Goal: Communication & Community: Answer question/provide support

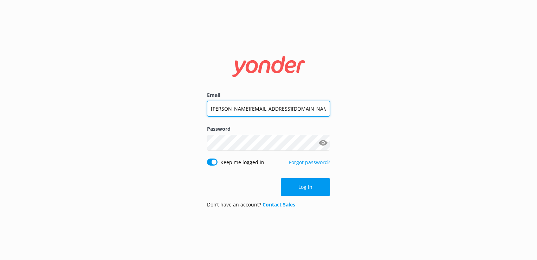
click at [264, 108] on input "[PERSON_NAME][EMAIL_ADDRESS][DOMAIN_NAME]" at bounding box center [268, 109] width 123 height 16
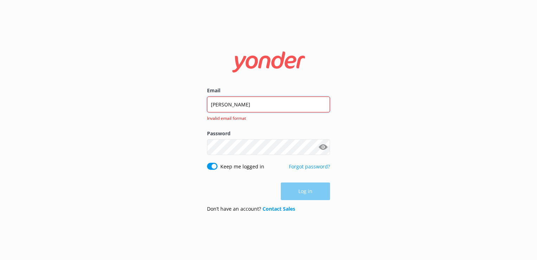
type input "[EMAIL_ADDRESS][DOMAIN_NAME]"
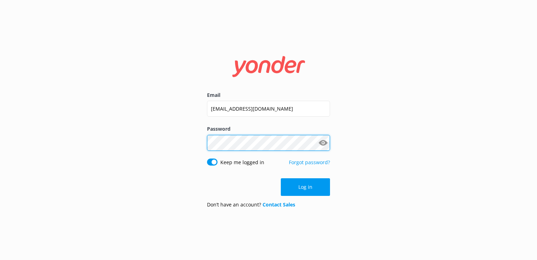
click button "Log in" at bounding box center [305, 187] width 49 height 18
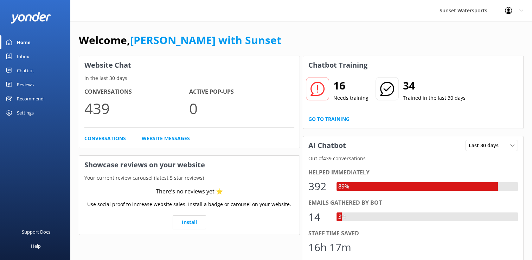
click at [11, 55] on icon at bounding box center [9, 56] width 6 height 6
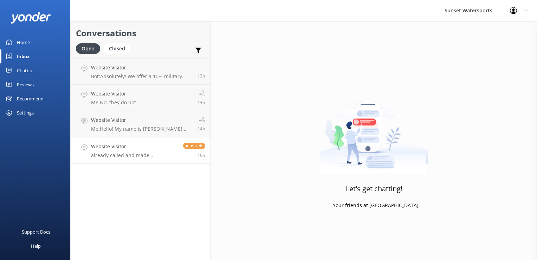
click at [123, 149] on h4 "Website Visitor" at bounding box center [134, 146] width 87 height 8
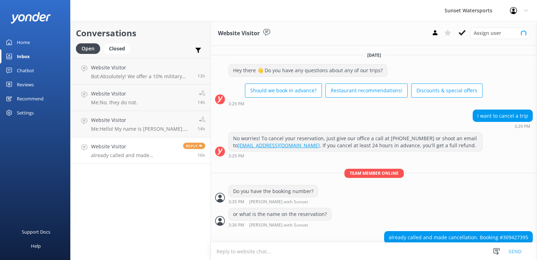
scroll to position [10, 0]
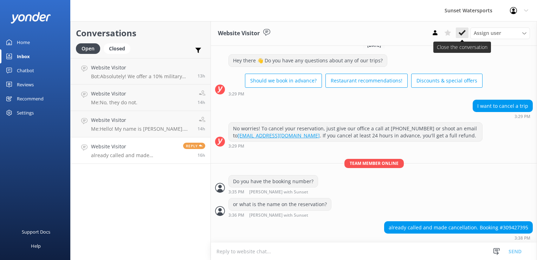
click at [463, 36] on icon at bounding box center [462, 32] width 7 height 7
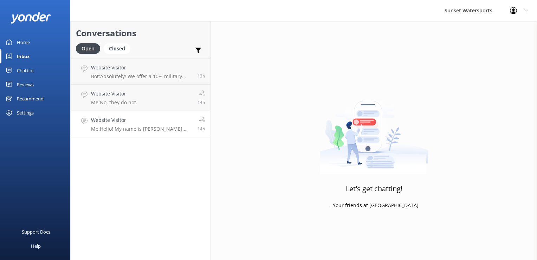
click at [131, 122] on h4 "Website Visitor" at bounding box center [141, 120] width 101 height 8
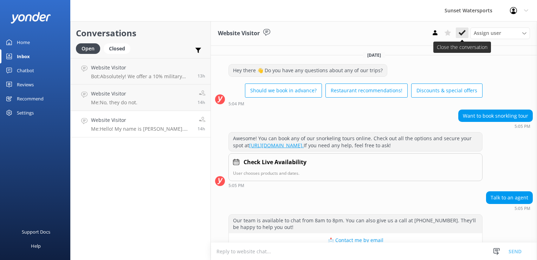
click at [465, 31] on use at bounding box center [462, 33] width 7 height 6
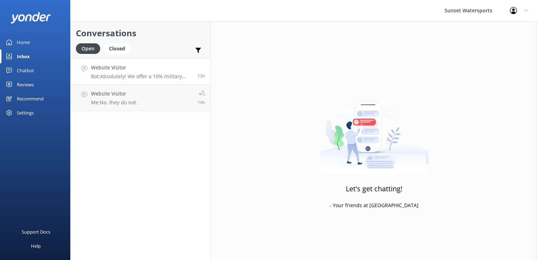
click at [103, 72] on div "Website Visitor Bot: Absolutely! We offer a 10% military discount for veterans.…" at bounding box center [141, 71] width 101 height 15
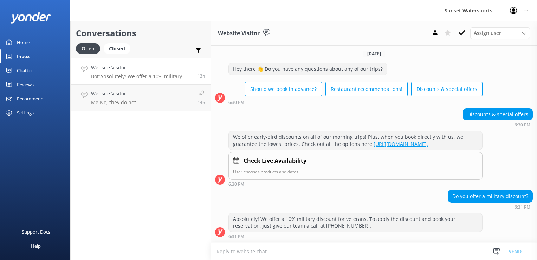
scroll to position [7, 0]
click at [460, 31] on icon at bounding box center [462, 32] width 7 height 7
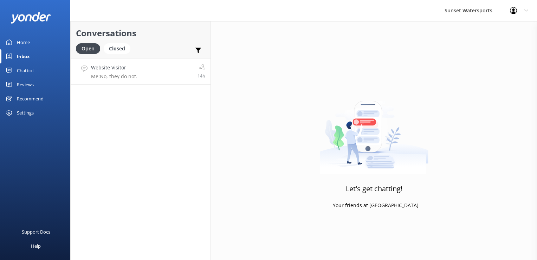
click at [118, 73] on p "Me: No, they do not." at bounding box center [114, 76] width 46 height 6
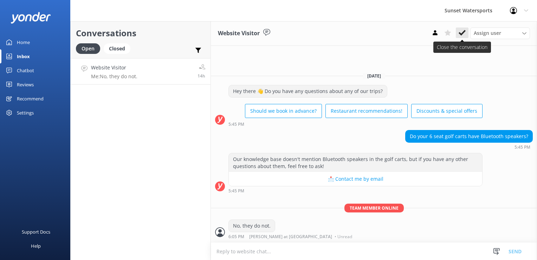
click at [457, 37] on button at bounding box center [462, 32] width 13 height 11
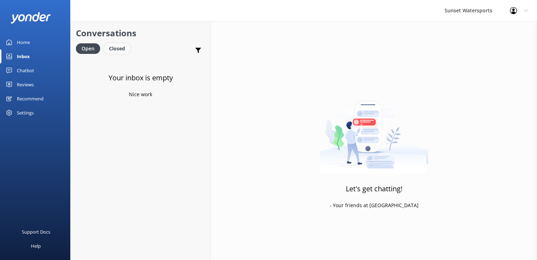
click at [122, 48] on div "Closed" at bounding box center [117, 48] width 27 height 11
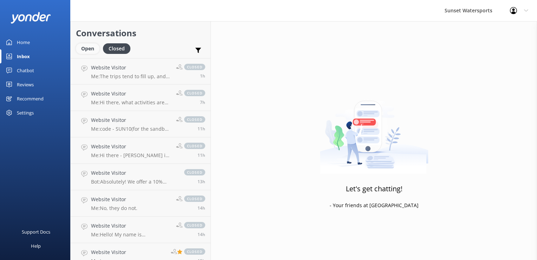
click at [81, 51] on div "Open" at bounding box center [88, 48] width 24 height 11
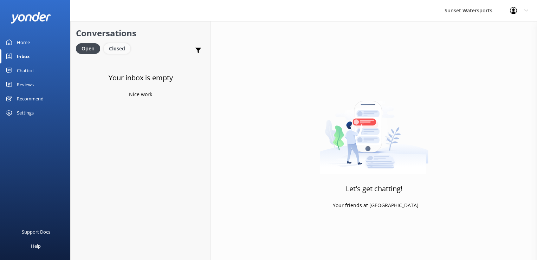
click at [127, 47] on div "Closed" at bounding box center [117, 48] width 27 height 11
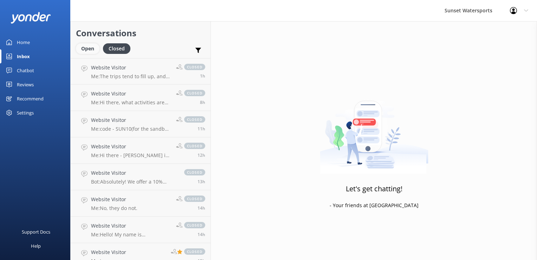
click at [90, 53] on div "Open" at bounding box center [88, 48] width 24 height 11
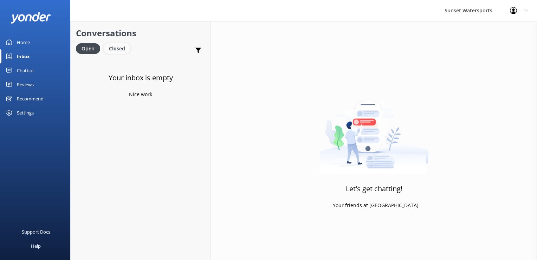
click at [119, 51] on div "Closed" at bounding box center [117, 48] width 27 height 11
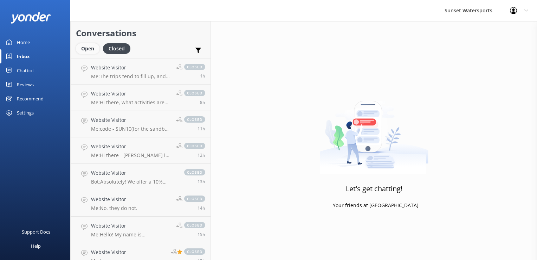
click at [82, 52] on div "Open" at bounding box center [88, 48] width 24 height 11
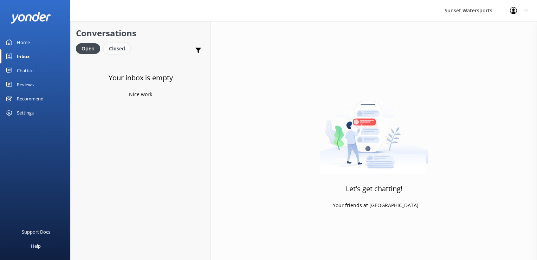
drag, startPoint x: 110, startPoint y: 57, endPoint x: 111, endPoint y: 52, distance: 5.5
click at [110, 57] on div "Open Closed" at bounding box center [105, 51] width 58 height 17
click at [113, 47] on div "Closed" at bounding box center [117, 48] width 27 height 11
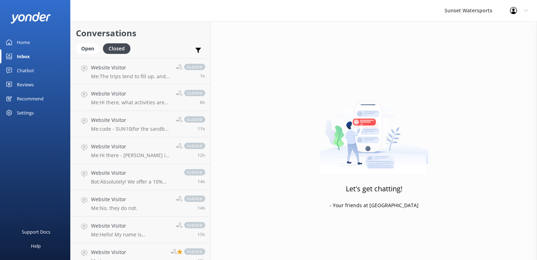
click at [74, 50] on div "Conversations Open Closed Important Assigned to me Unassigned" at bounding box center [141, 39] width 140 height 37
click at [80, 47] on div "Open" at bounding box center [88, 48] width 24 height 11
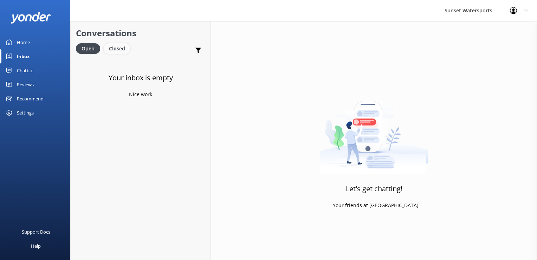
click at [120, 46] on div "Closed" at bounding box center [117, 48] width 27 height 11
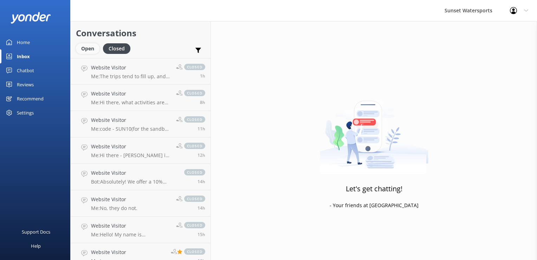
click at [89, 51] on div "Open" at bounding box center [88, 48] width 24 height 11
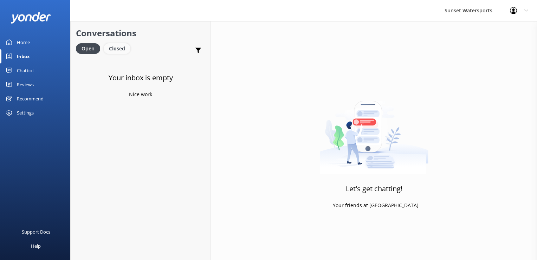
click at [116, 50] on div "Closed" at bounding box center [117, 48] width 27 height 11
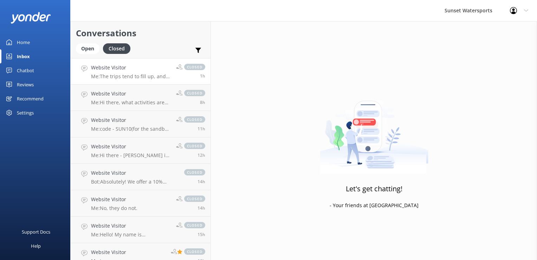
click at [135, 72] on div "Website Visitor Me: The trips tend to fill up, and the price increases as the t…" at bounding box center [131, 71] width 80 height 15
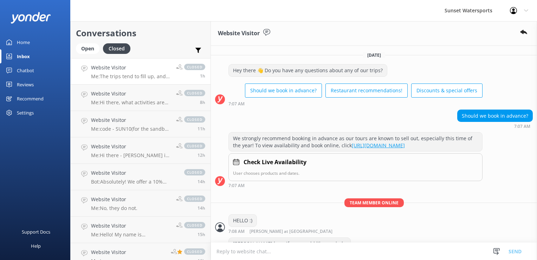
scroll to position [59, 0]
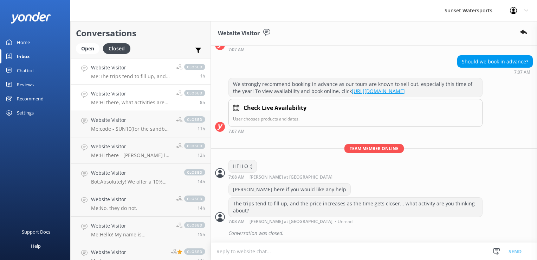
click at [119, 99] on p "Me: Hi there, what activities are you most interested in we have a lot of promo…" at bounding box center [131, 102] width 80 height 6
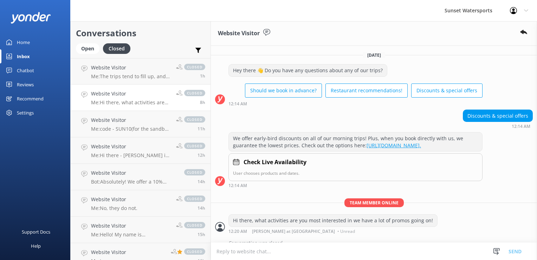
scroll to position [15, 0]
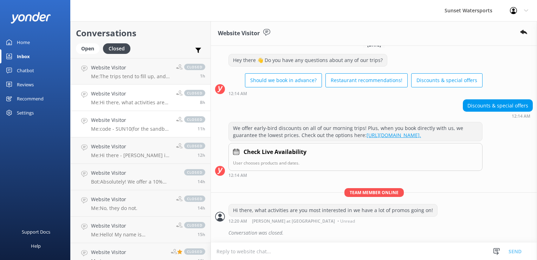
click at [153, 133] on link "Website Visitor Me: code - SUN10(for the sandbar trip) and SUNSETJETSKI(for our…" at bounding box center [141, 124] width 140 height 26
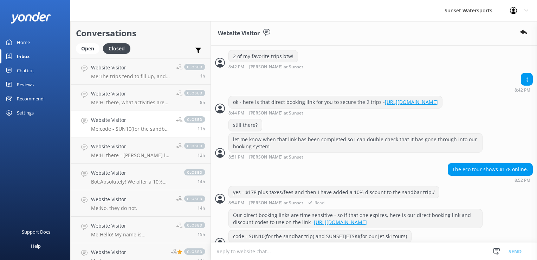
scroll to position [529, 0]
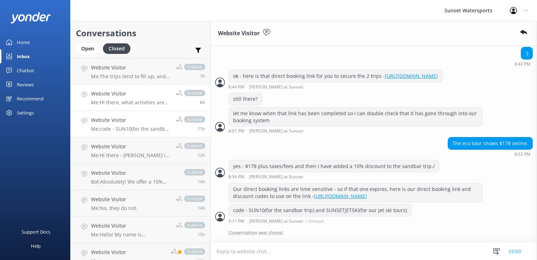
click at [145, 104] on p "Me: Hi there, what activities are you most interested in we have a lot of promo…" at bounding box center [131, 102] width 80 height 6
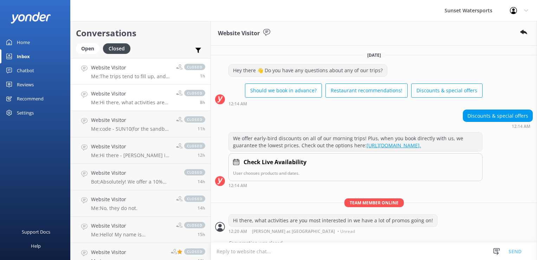
click at [156, 68] on h4 "Website Visitor" at bounding box center [131, 68] width 80 height 8
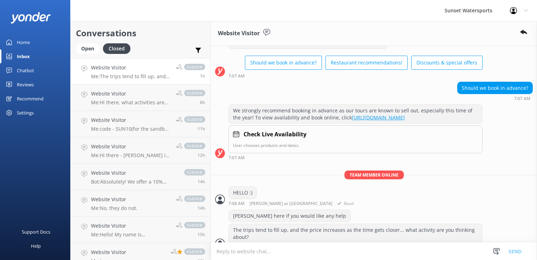
scroll to position [59, 0]
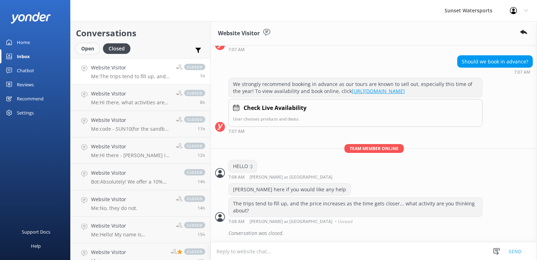
click at [97, 46] on div "Open" at bounding box center [88, 48] width 24 height 11
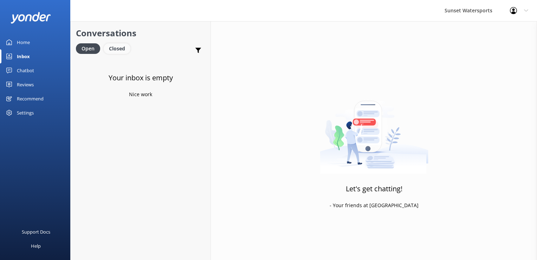
click at [118, 45] on div "Closed" at bounding box center [117, 48] width 27 height 11
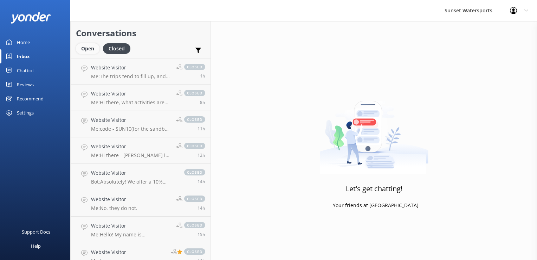
click at [81, 52] on div "Open" at bounding box center [88, 48] width 24 height 11
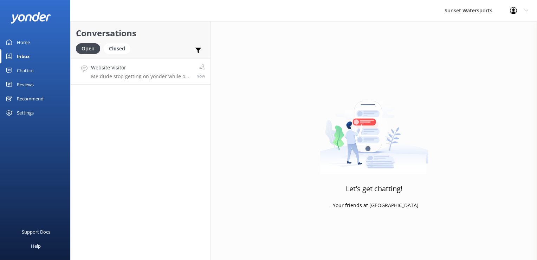
click at [114, 76] on p "Me: dude stop getting on yonder while on vacation in the [GEOGRAPHIC_DATA]" at bounding box center [141, 76] width 100 height 6
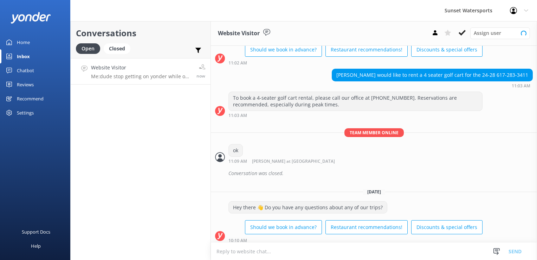
click at [159, 70] on h4 "Website Visitor" at bounding box center [141, 68] width 100 height 8
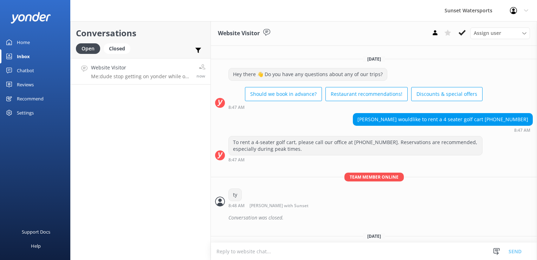
scroll to position [7417, 0]
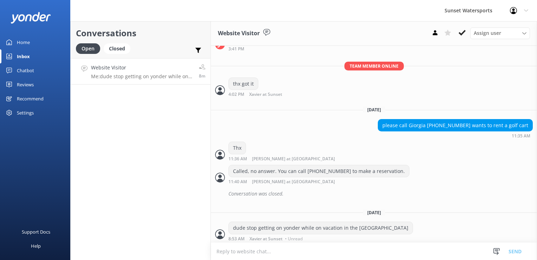
click at [110, 77] on p "Me: dude stop getting on yonder while on vacation in the [GEOGRAPHIC_DATA]" at bounding box center [142, 76] width 103 height 6
click at [118, 46] on div "Closed" at bounding box center [117, 48] width 27 height 11
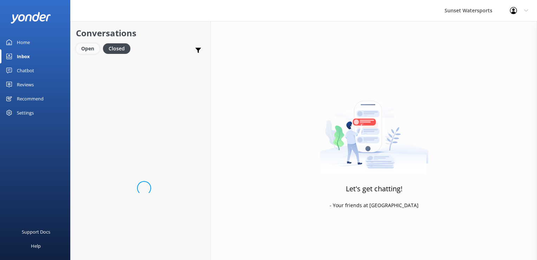
click at [85, 44] on div "Open" at bounding box center [88, 48] width 24 height 11
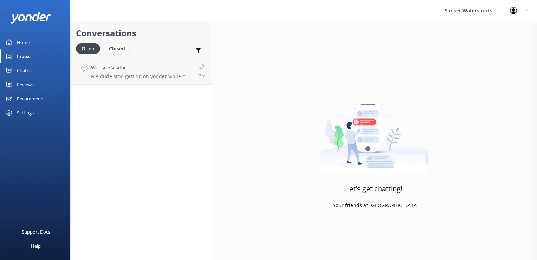
click at [121, 51] on div "Closed" at bounding box center [117, 48] width 27 height 11
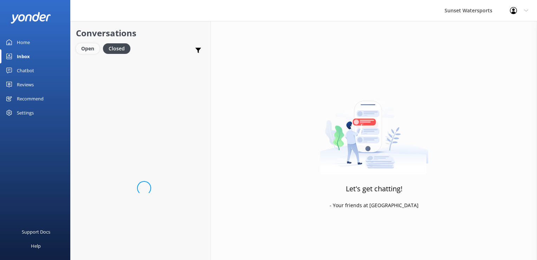
click at [96, 47] on div "Open" at bounding box center [88, 48] width 24 height 11
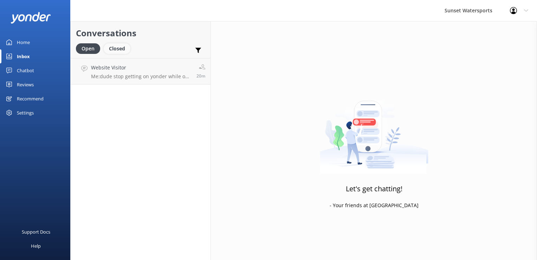
click at [126, 49] on div "Closed" at bounding box center [117, 48] width 27 height 11
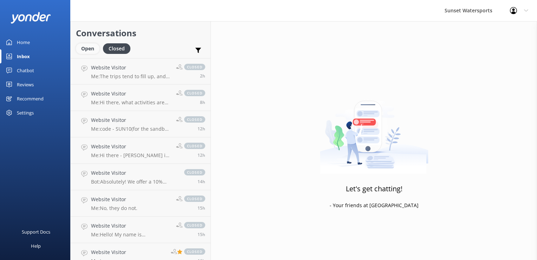
click at [93, 46] on div "Open" at bounding box center [88, 48] width 24 height 11
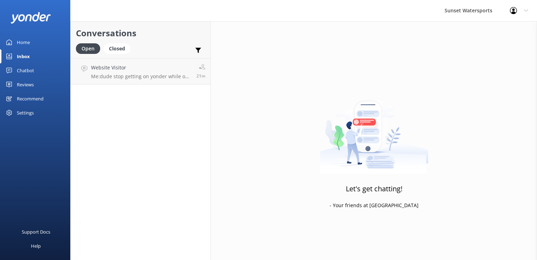
click at [113, 55] on div "Open Closed" at bounding box center [105, 51] width 58 height 17
click at [115, 51] on div "Closed" at bounding box center [117, 48] width 27 height 11
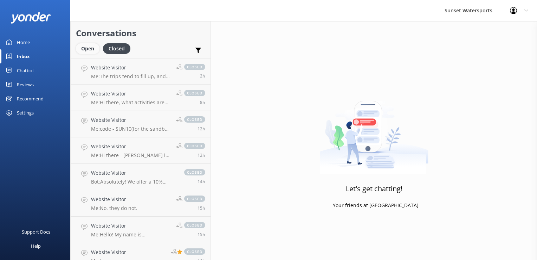
click at [90, 50] on div "Open" at bounding box center [88, 48] width 24 height 11
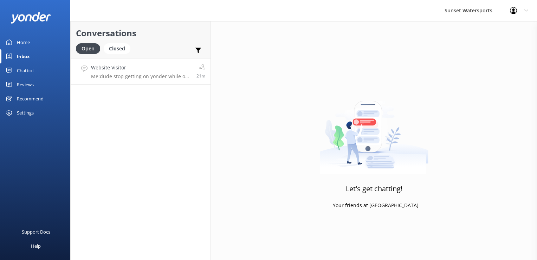
click at [157, 79] on link "Website Visitor Me: dude stop getting on yonder while on vacation in the [GEOGR…" at bounding box center [141, 71] width 140 height 26
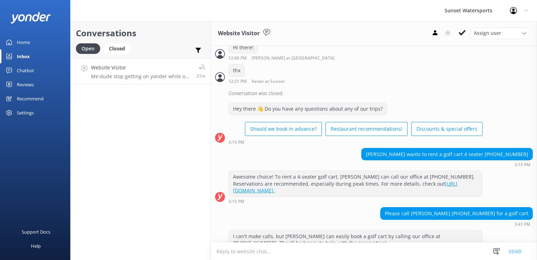
scroll to position [7417, 0]
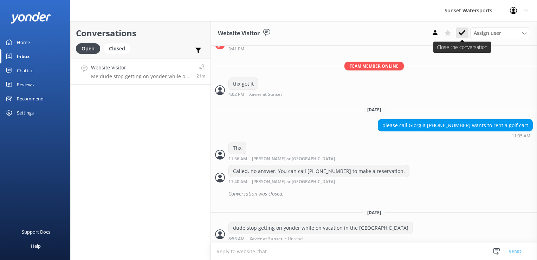
click at [464, 29] on icon at bounding box center [462, 32] width 7 height 7
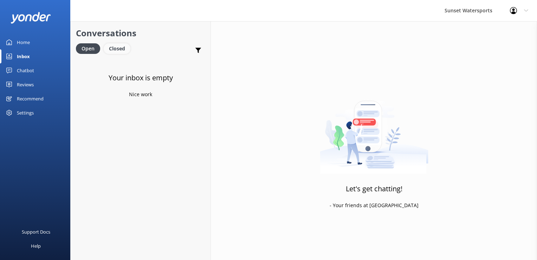
click at [115, 52] on div "Closed" at bounding box center [117, 48] width 27 height 11
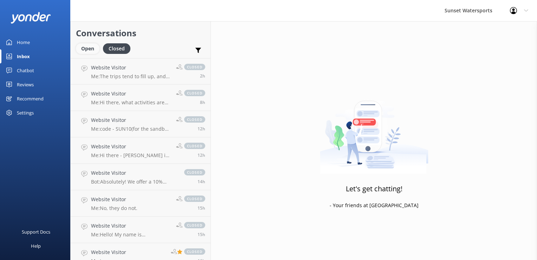
click at [94, 49] on div "Open" at bounding box center [88, 48] width 24 height 11
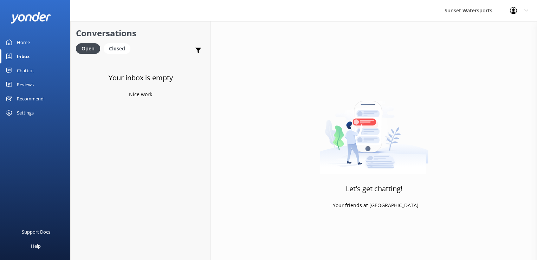
click at [117, 42] on div "Conversations Open Closed Important Assigned to me Unassigned" at bounding box center [141, 39] width 140 height 37
click at [114, 50] on div "Closed" at bounding box center [117, 48] width 27 height 11
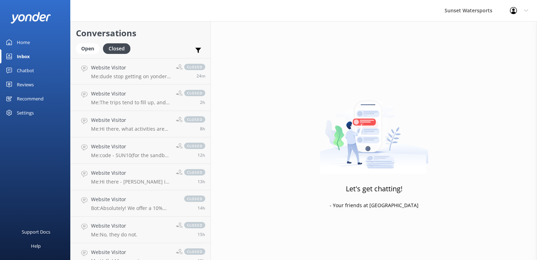
click at [89, 37] on h2 "Conversations" at bounding box center [140, 32] width 129 height 13
click at [126, 92] on h4 "Website Visitor" at bounding box center [131, 94] width 80 height 8
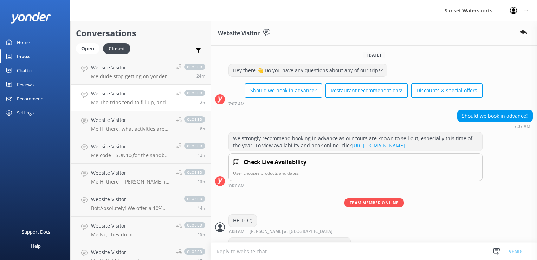
click at [136, 108] on link "Website Visitor Me: The trips tend to fill up, and the price increases as the t…" at bounding box center [141, 97] width 140 height 26
click at [147, 133] on link "Website Visitor Me: Hi there, what activities are you most interested in we hav…" at bounding box center [141, 124] width 140 height 26
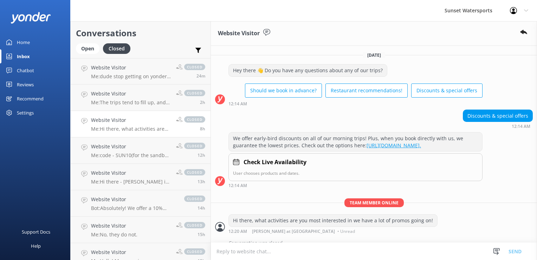
scroll to position [15, 0]
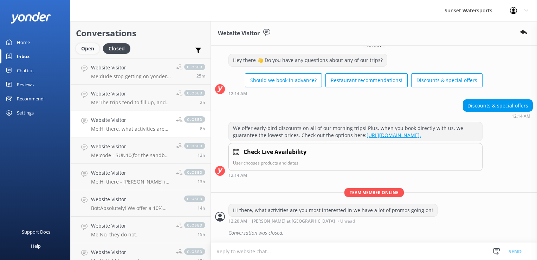
click at [89, 51] on div "Open" at bounding box center [88, 48] width 24 height 11
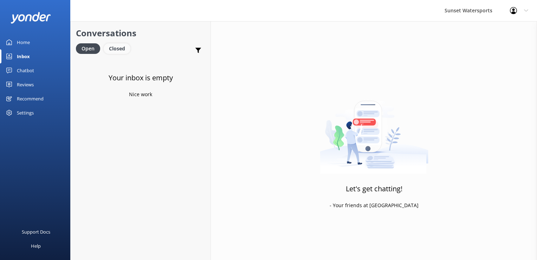
click at [116, 48] on div "Closed" at bounding box center [117, 48] width 27 height 11
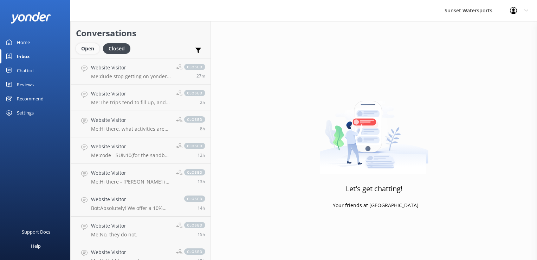
click at [90, 49] on div "Open" at bounding box center [88, 48] width 24 height 11
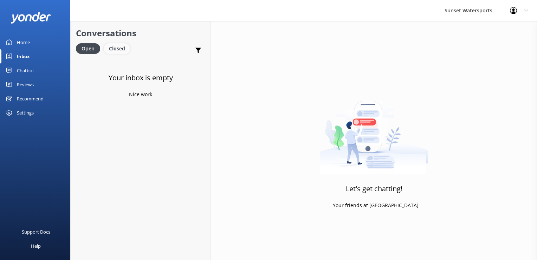
click at [119, 49] on div "Closed" at bounding box center [117, 48] width 27 height 11
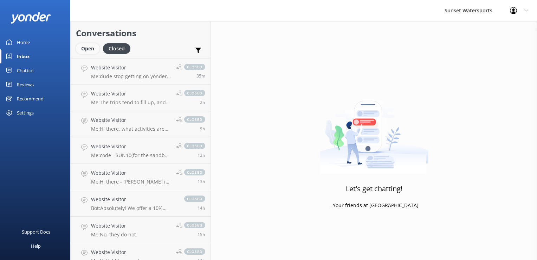
click at [88, 48] on div "Open" at bounding box center [88, 48] width 24 height 11
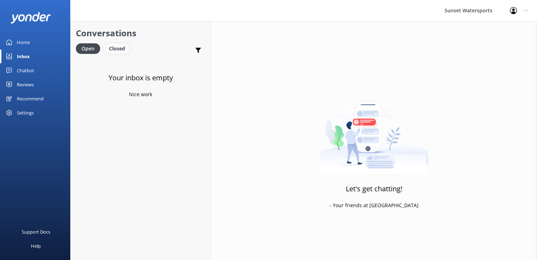
click at [117, 46] on div "Closed" at bounding box center [117, 48] width 27 height 11
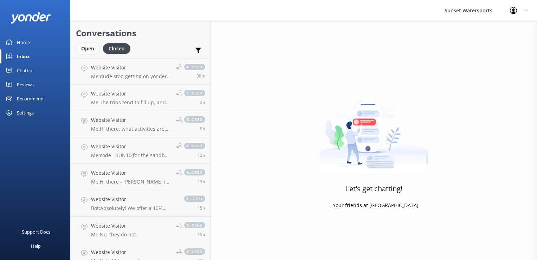
click at [89, 45] on div "Open" at bounding box center [88, 48] width 24 height 11
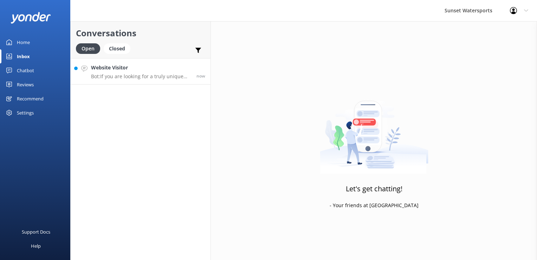
click at [158, 75] on p "Bot: If you are looking for a truly unique Key West restaurant experience you m…" at bounding box center [141, 76] width 100 height 6
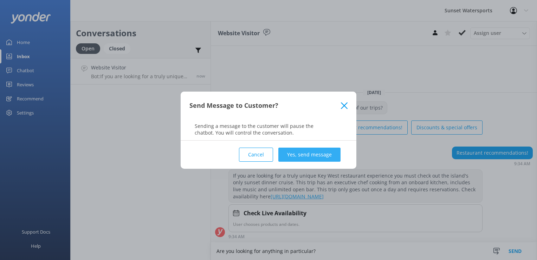
type textarea "Are you looking for anything in particular?"
click at [321, 155] on button "Yes, send message" at bounding box center [310, 154] width 62 height 14
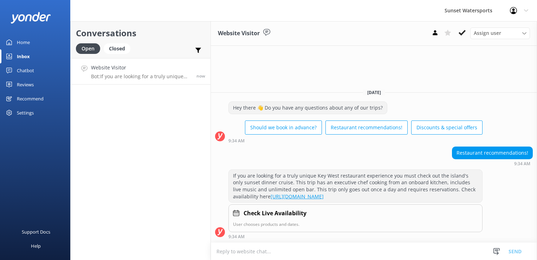
scroll to position [14, 0]
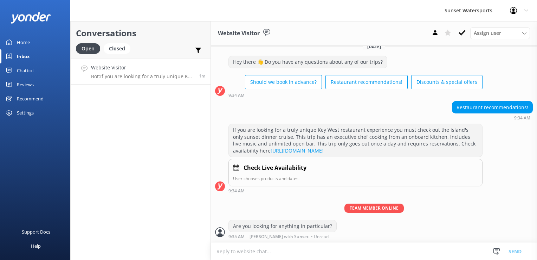
click at [172, 186] on div "Conversations Open Closed Important Assigned to me Unassigned Website Visitor B…" at bounding box center [140, 140] width 141 height 238
click at [122, 49] on div "Closed" at bounding box center [117, 48] width 27 height 11
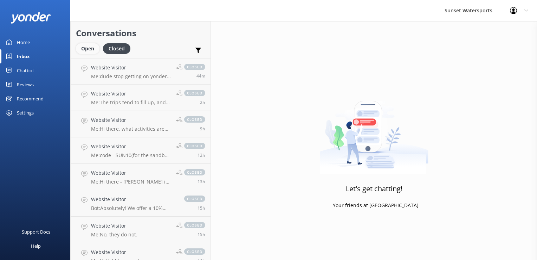
click at [87, 51] on div "Open" at bounding box center [88, 48] width 24 height 11
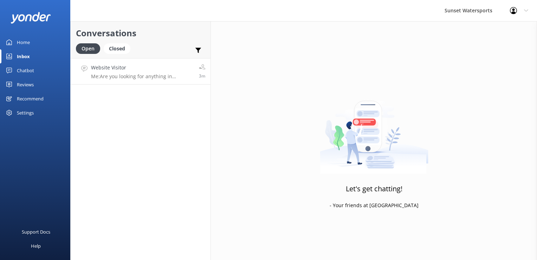
click at [168, 81] on link "Website Visitor Me: Are you looking for anything in particular? 3m" at bounding box center [141, 71] width 140 height 26
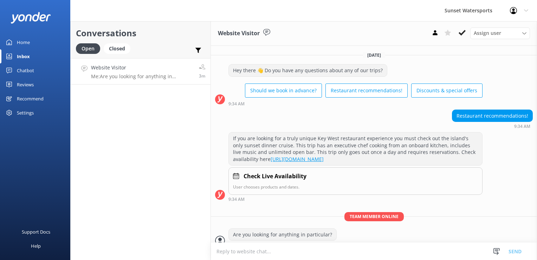
scroll to position [14, 0]
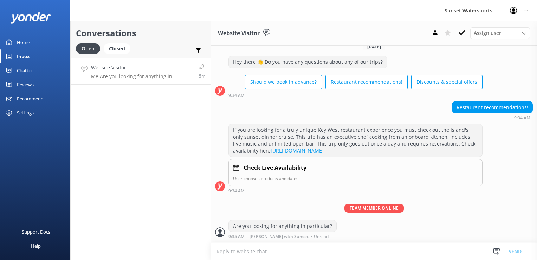
click at [249, 256] on textarea at bounding box center [374, 250] width 326 height 17
click at [465, 34] on icon at bounding box center [462, 32] width 7 height 7
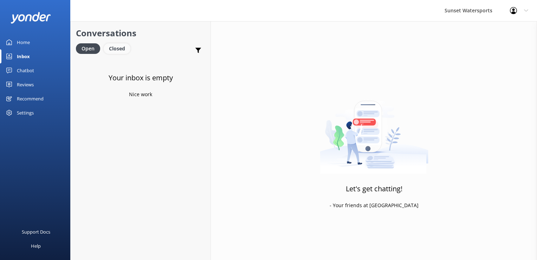
click at [119, 48] on div "Closed" at bounding box center [117, 48] width 27 height 11
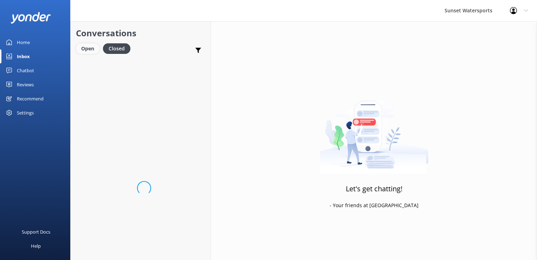
click at [94, 51] on div "Open" at bounding box center [88, 48] width 24 height 11
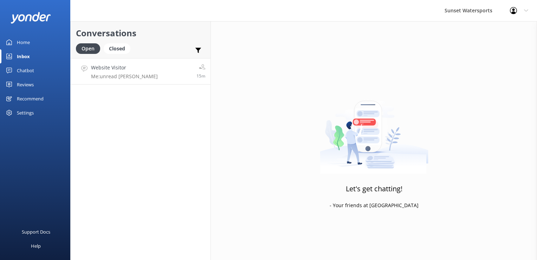
click at [140, 78] on link "Website Visitor Me: unread [PERSON_NAME] 15m" at bounding box center [141, 71] width 140 height 26
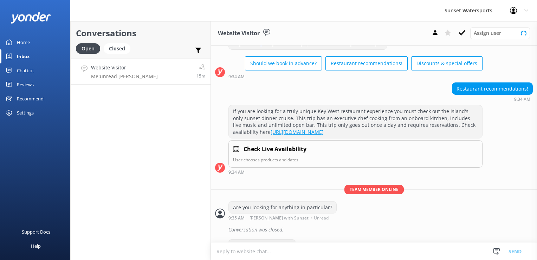
scroll to position [52, 0]
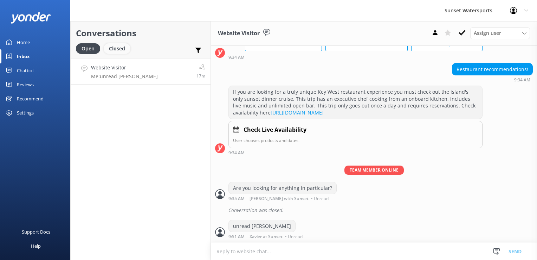
click at [108, 53] on div "Closed" at bounding box center [117, 48] width 27 height 11
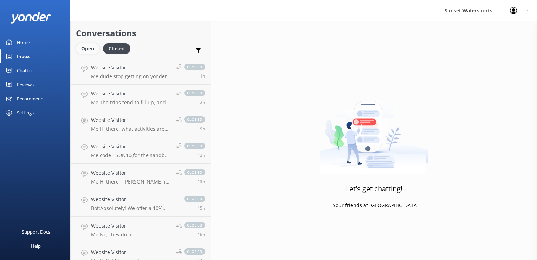
click at [91, 53] on div "Open" at bounding box center [88, 48] width 24 height 11
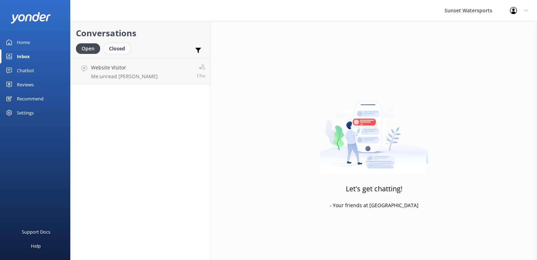
click at [112, 47] on div "Closed" at bounding box center [117, 48] width 27 height 11
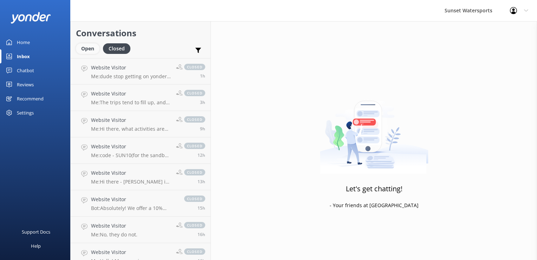
click at [81, 48] on div "Open" at bounding box center [88, 48] width 24 height 11
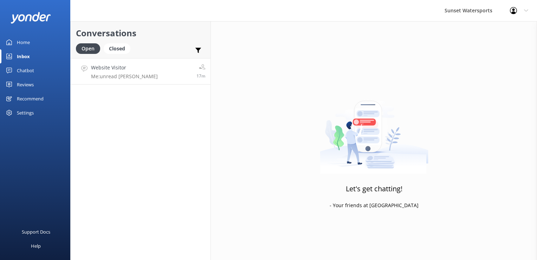
click at [132, 82] on link "Website Visitor Me: unread [PERSON_NAME] 17m" at bounding box center [141, 71] width 140 height 26
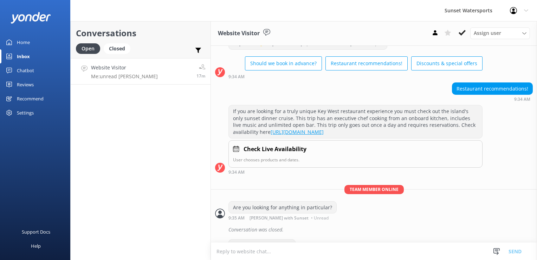
scroll to position [52, 0]
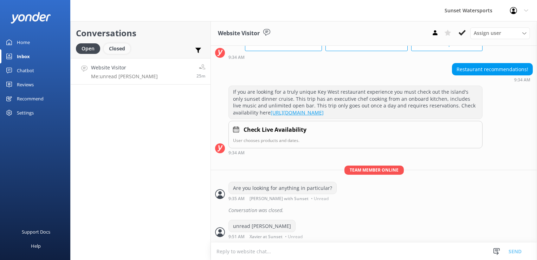
click at [119, 47] on div "Closed" at bounding box center [117, 48] width 27 height 11
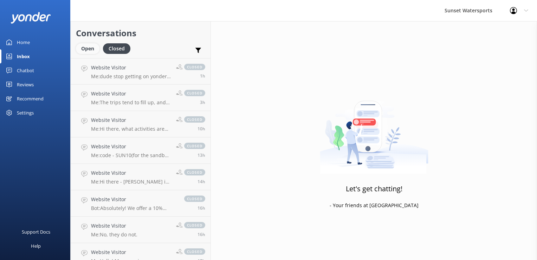
click at [91, 45] on div "Open" at bounding box center [88, 48] width 24 height 11
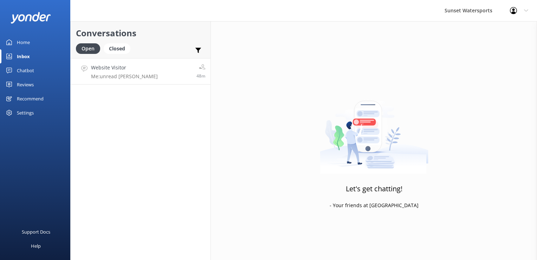
click at [141, 72] on link "Website Visitor Me: unread [PERSON_NAME] 48m" at bounding box center [141, 71] width 140 height 26
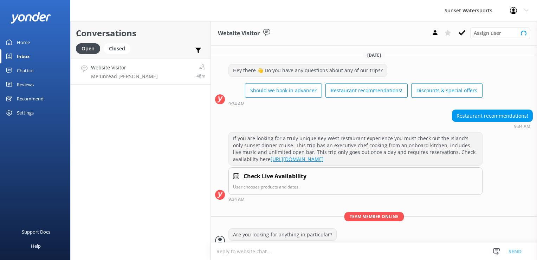
scroll to position [52, 0]
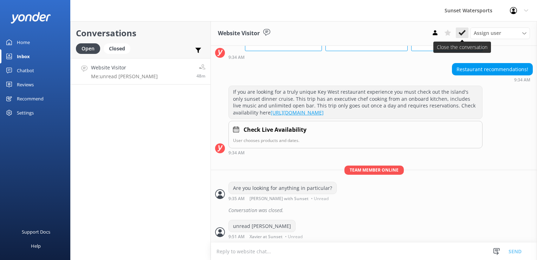
click at [464, 35] on icon at bounding box center [462, 32] width 7 height 7
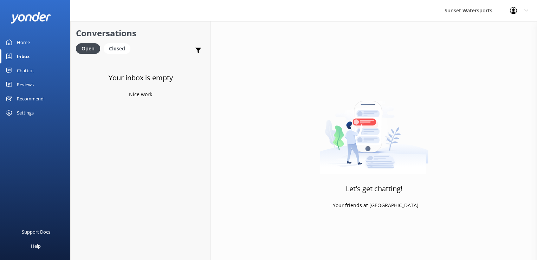
click at [130, 56] on div "Open Closed" at bounding box center [105, 51] width 58 height 17
click at [123, 53] on div "Closed" at bounding box center [117, 48] width 27 height 11
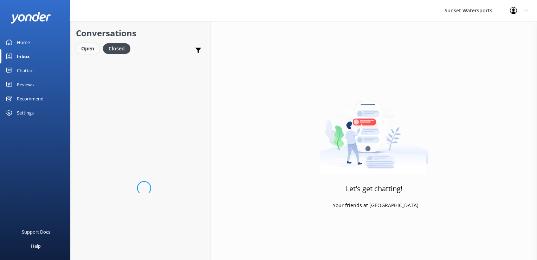
click at [83, 50] on div "Open" at bounding box center [88, 48] width 24 height 11
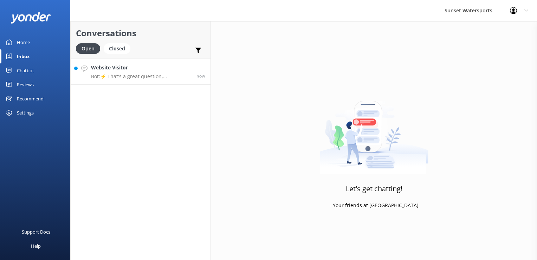
click at [151, 81] on link "Website Visitor Bot: ⚡ That's a great question, unfortunately I do not know the…" at bounding box center [141, 71] width 140 height 26
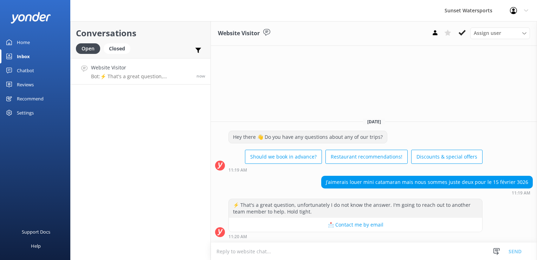
click at [139, 184] on div "Conversations Open Closed Important Assigned to me Unassigned Website Visitor B…" at bounding box center [140, 140] width 141 height 238
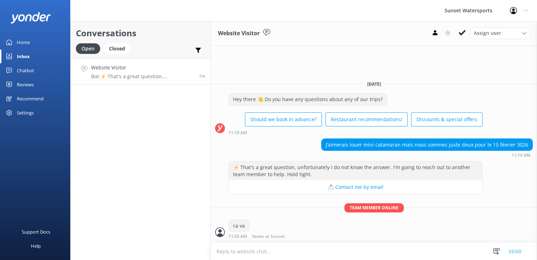
click at [395, 147] on div "J’aimerais louer mini catamaran mais nous sommes juste deux pour le 15 février …" at bounding box center [427, 145] width 211 height 12
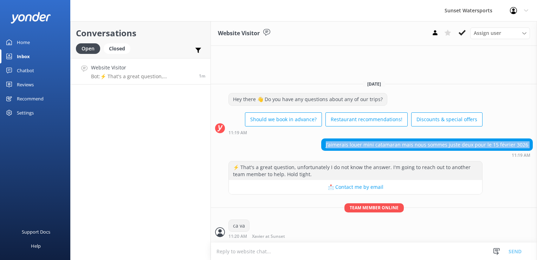
click at [395, 147] on div "J’aimerais louer mini catamaran mais nous sommes juste deux pour le 15 février …" at bounding box center [427, 145] width 211 height 12
copy div "J’aimerais louer mini catamaran mais nous sommes juste deux pour le 15 février …"
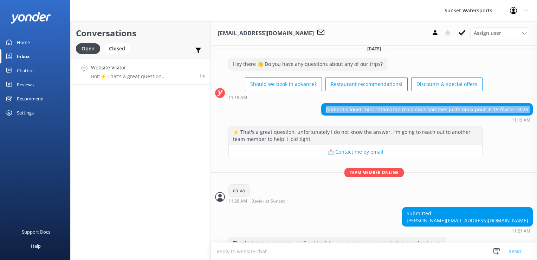
scroll to position [29, 0]
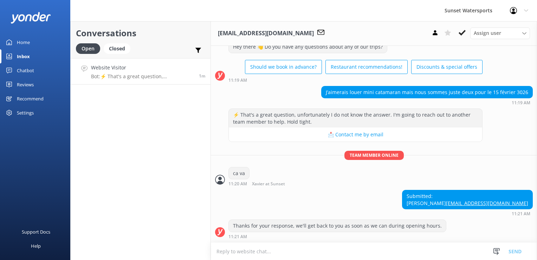
click at [159, 192] on div "Conversations Open Closed Important Assigned to me Unassigned Website Visitor B…" at bounding box center [140, 140] width 141 height 238
click at [381, 86] on div "J’aimerais louer mini catamaran mais nous sommes juste deux pour le 15 février …" at bounding box center [427, 92] width 211 height 12
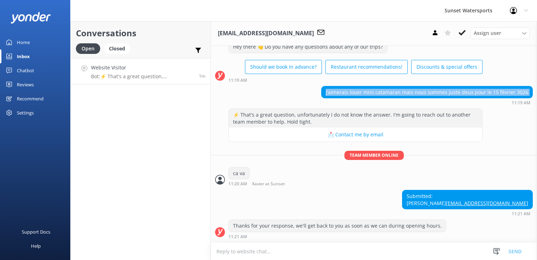
click at [381, 86] on div "J’aimerais louer mini catamaran mais nous sommes juste deux pour le 15 février …" at bounding box center [427, 92] width 211 height 12
copy div "J’aimerais louer mini catamaran mais nous sommes juste deux pour le 15 février …"
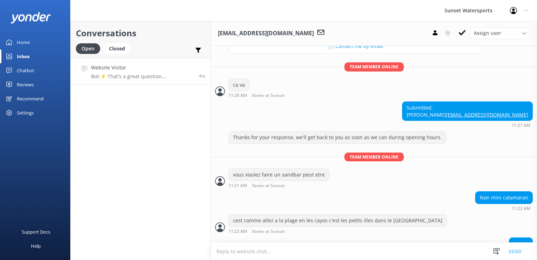
scroll to position [149, 0]
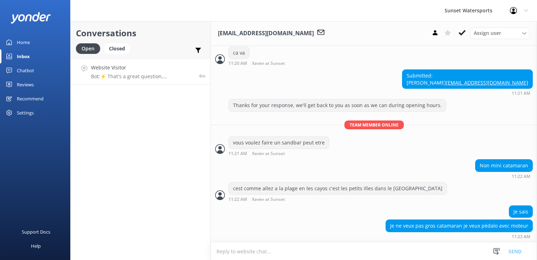
click at [440, 227] on div "Je ne veux pas gros catamaran je veux pédalo avec moteur" at bounding box center [459, 225] width 147 height 12
copy div "Je ne veux pas gros catamaran je veux pédalo avec moteur"
click at [163, 201] on div "Conversations Open Closed Important Assigned to me Unassigned Website Visitor B…" at bounding box center [140, 140] width 141 height 238
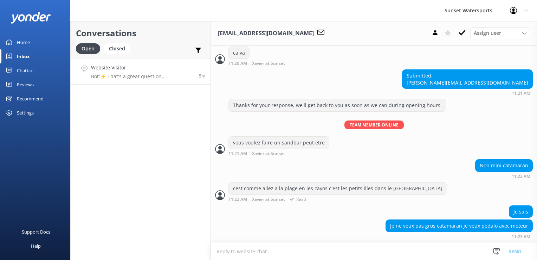
click at [305, 192] on div "cest comme allez a la plage en les cayos c'est les petits illes dans le [GEOGRA…" at bounding box center [338, 188] width 218 height 12
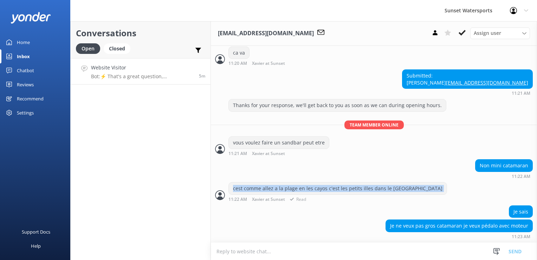
click at [305, 192] on div "cest comme allez a la plage en les cayos c'est les petits illes dans le [GEOGRA…" at bounding box center [338, 188] width 218 height 12
copy div "cest comme allez a la plage en les cayos c'est les petits illes dans le [GEOGRA…"
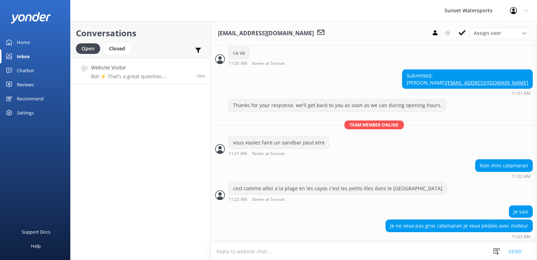
click at [145, 171] on div "Conversations Open Closed Important Assigned to me Unassigned Website Visitor B…" at bounding box center [140, 140] width 141 height 238
drag, startPoint x: 121, startPoint y: 52, endPoint x: 93, endPoint y: 52, distance: 28.5
click at [121, 52] on div "Closed" at bounding box center [117, 48] width 27 height 11
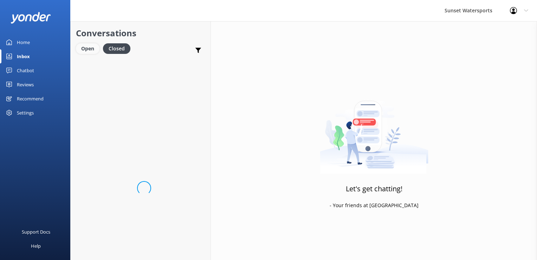
click at [84, 49] on div "Open" at bounding box center [88, 48] width 24 height 11
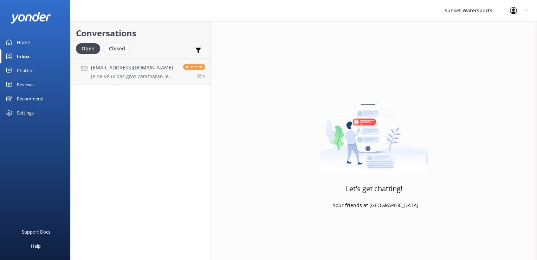
click at [125, 50] on div "Closed" at bounding box center [117, 48] width 27 height 11
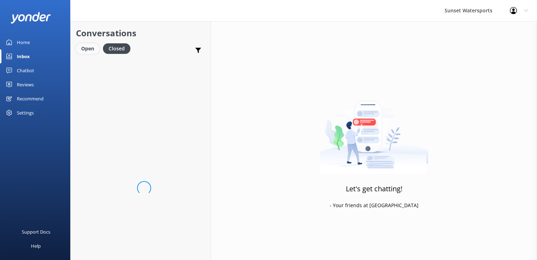
click at [89, 54] on div "Open" at bounding box center [88, 48] width 24 height 11
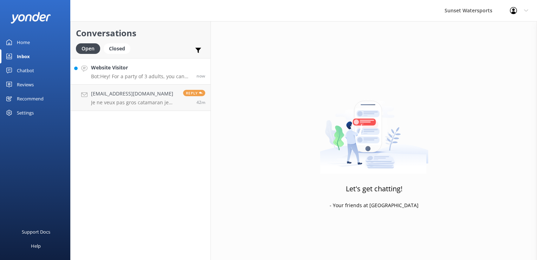
click at [137, 74] on p "Bot: Hey! For a party of 3 adults, you can book your adventure by selecting you…" at bounding box center [141, 76] width 100 height 6
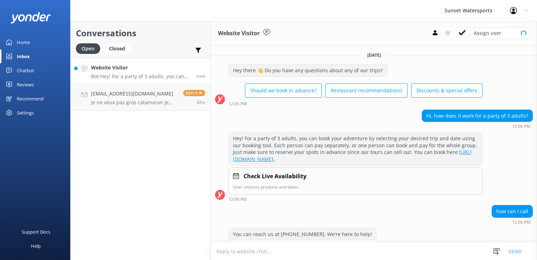
scroll to position [21, 0]
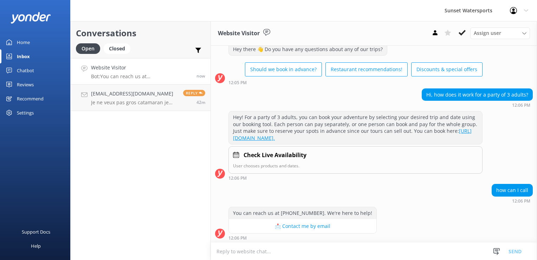
click at [243, 253] on textarea at bounding box center [374, 250] width 326 height 17
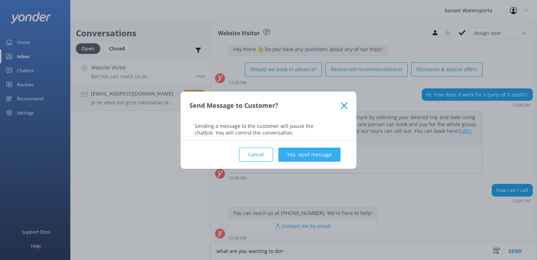
type textarea "what are you wanting to do>"
click at [333, 156] on button "Yes, send message" at bounding box center [310, 154] width 62 height 14
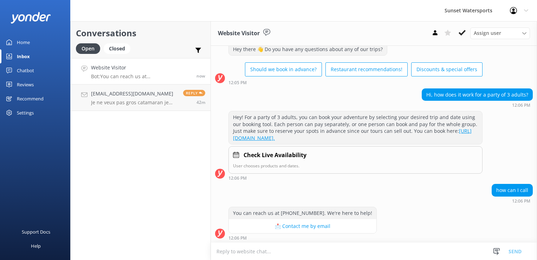
click at [280, 248] on textarea at bounding box center [374, 250] width 326 height 17
type textarea "I"
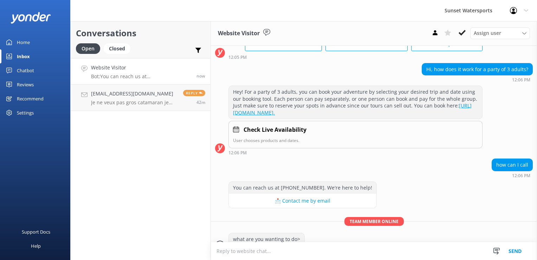
scroll to position [58, 0]
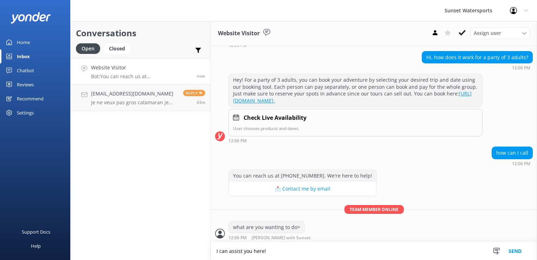
type textarea "I can assist you here!"
click at [280, 248] on textarea at bounding box center [374, 250] width 326 height 17
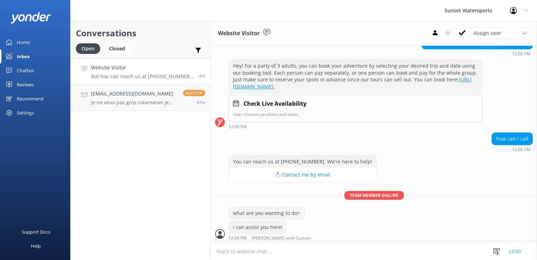
scroll to position [95, 0]
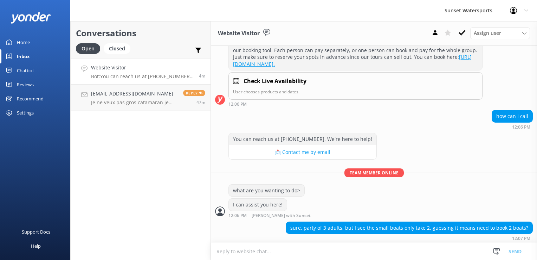
click at [326, 253] on textarea at bounding box center [374, 250] width 326 height 17
type textarea "for the safari Eco tour? yes you'lll need to reserve 2 of those"
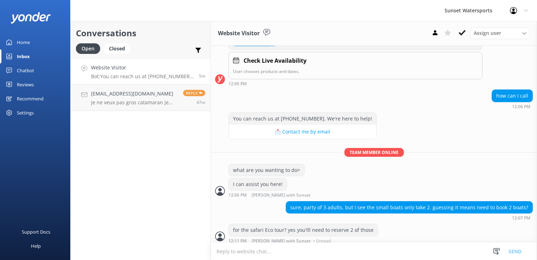
scroll to position [118, 0]
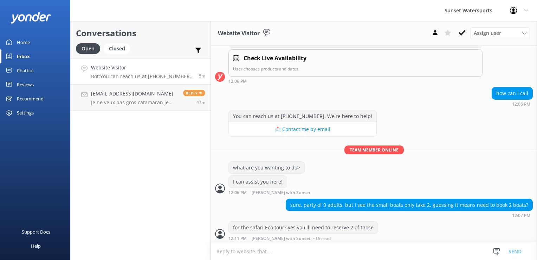
click at [263, 254] on textarea at bounding box center [374, 250] width 326 height 17
type textarea "what date do you want to go?"
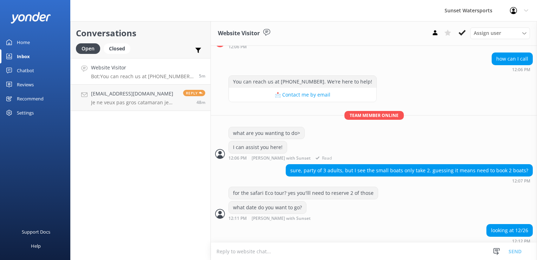
scroll to position [155, 0]
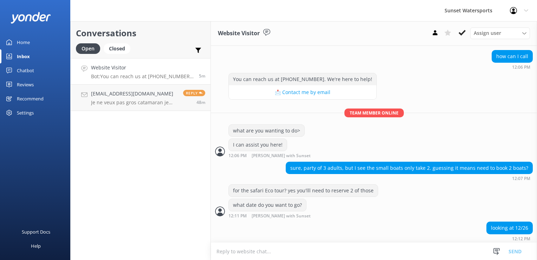
click at [255, 253] on textarea at bounding box center [374, 250] width 326 height 17
type textarea "and are 2 of the people that are driving both over 18?"
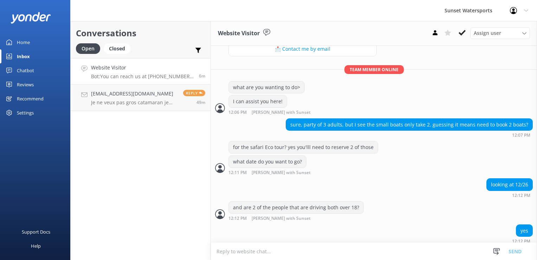
scroll to position [200, 0]
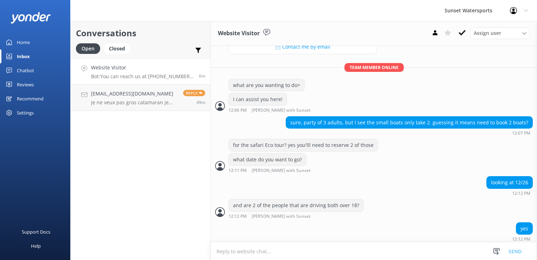
click at [220, 253] on textarea at bounding box center [374, 250] width 326 height 17
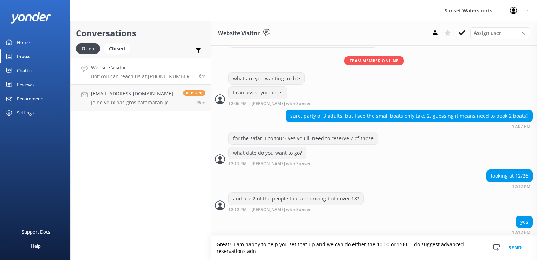
scroll to position [207, 0]
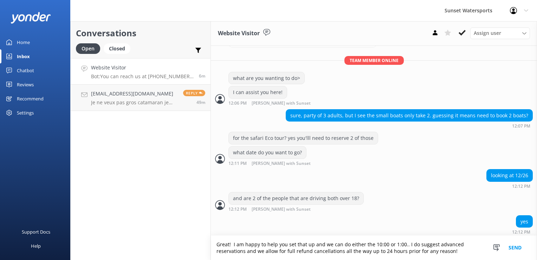
type textarea "Great! I am happy to help you set that up and we can do either the 10:00 or 1:0…"
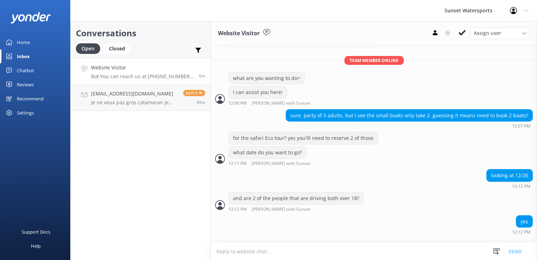
scroll to position [200, 0]
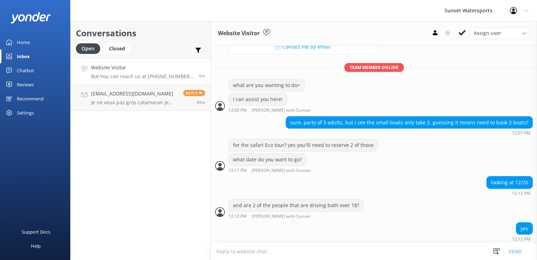
click at [220, 253] on textarea at bounding box center [374, 250] width 326 height 17
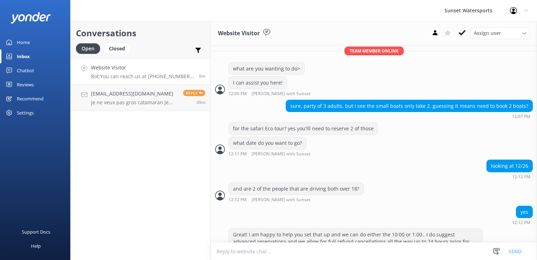
scroll to position [230, 0]
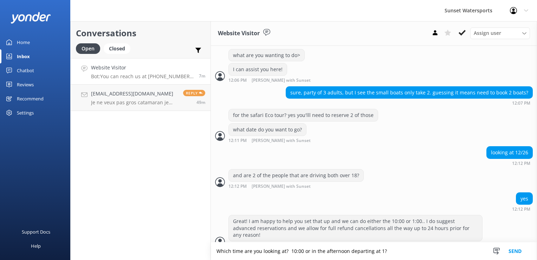
type textarea "Which time are you looking at? 10:00 or in the afternoon departing at 1?"
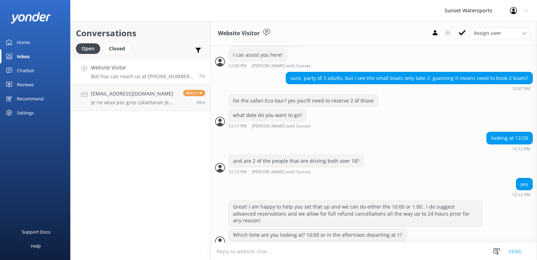
scroll to position [267, 0]
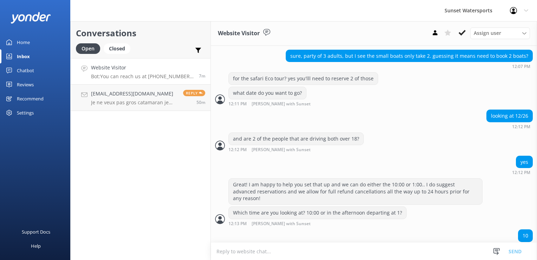
click at [296, 256] on textarea at bounding box center [374, 250] width 326 height 17
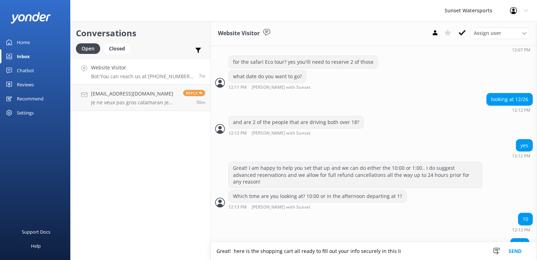
scroll to position [284, 0]
type textarea "Great! here is the shopping cart all ready to fill out your info securely in th…"
click at [305, 256] on textarea at bounding box center [374, 250] width 326 height 17
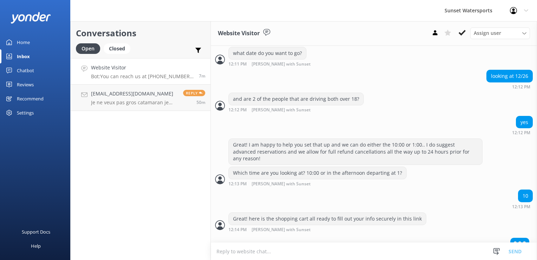
paste textarea "[URL][DOMAIN_NAME]"
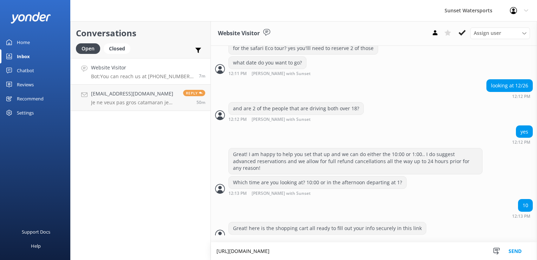
type textarea "[URL][DOMAIN_NAME]"
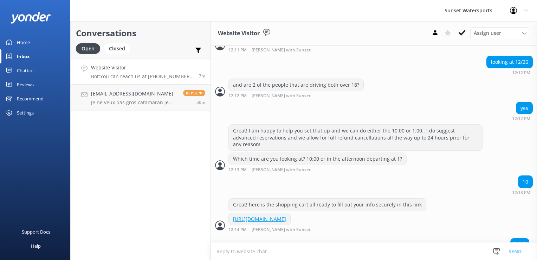
scroll to position [334, 0]
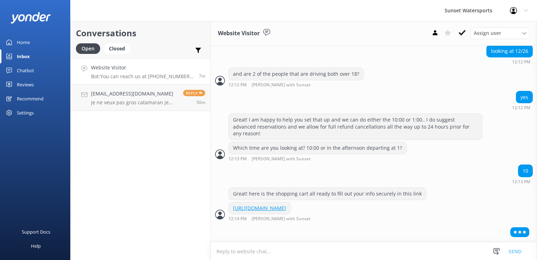
click at [286, 251] on textarea at bounding box center [374, 250] width 326 height 17
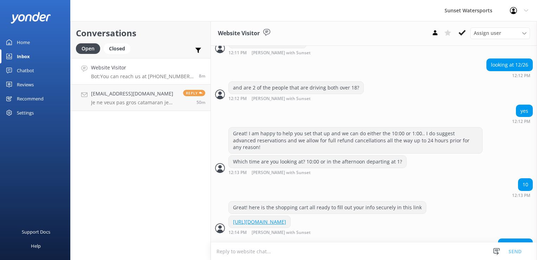
scroll to position [340, 0]
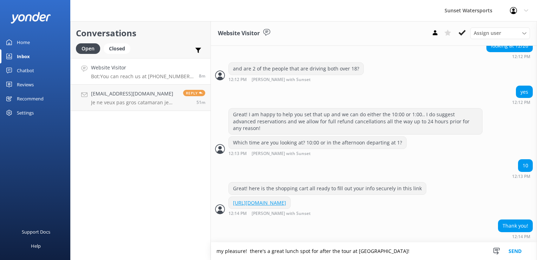
type textarea "my pleasure! there's a great lunch spot for after the tour at [GEOGRAPHIC_DATA]!"
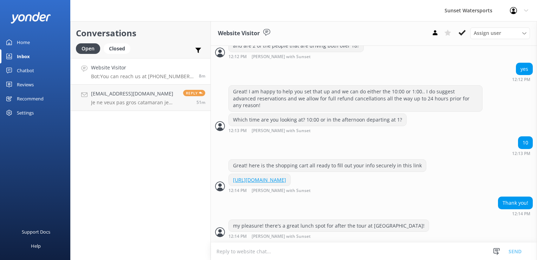
scroll to position [363, 0]
click at [402, 255] on textarea at bounding box center [374, 250] width 326 height 17
click at [273, 249] on textarea at bounding box center [374, 250] width 326 height 17
type textarea "Are you looking to do any other activities while you're here?"
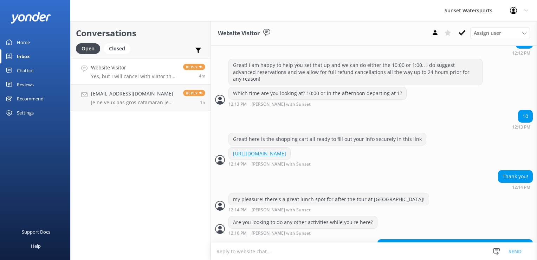
scroll to position [408, 0]
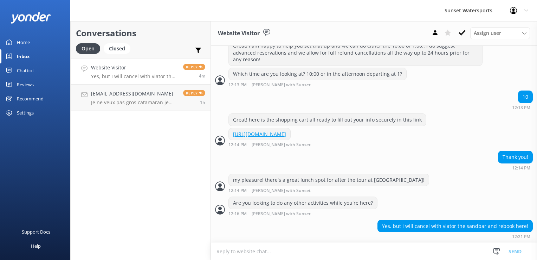
click at [292, 253] on textarea at bounding box center [374, 250] width 326 height 17
type textarea "[DOMAIN_NAME][URL]"
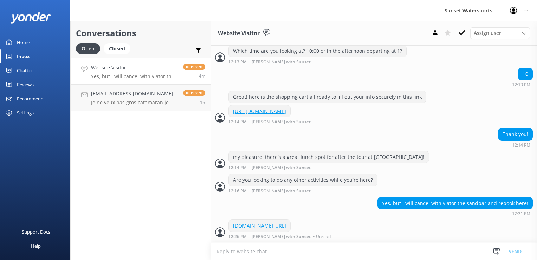
scroll to position [431, 0]
click at [144, 161] on div "Conversations Open Closed Important Assigned to me Unassigned Website Visitor Y…" at bounding box center [140, 140] width 141 height 238
click at [264, 256] on textarea at bounding box center [374, 250] width 326 height 17
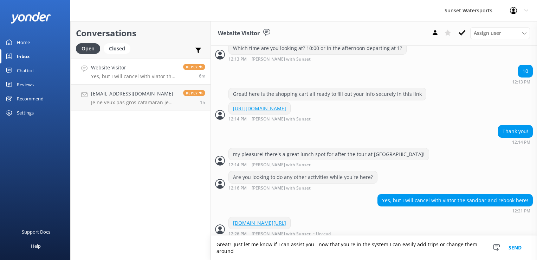
scroll to position [438, 0]
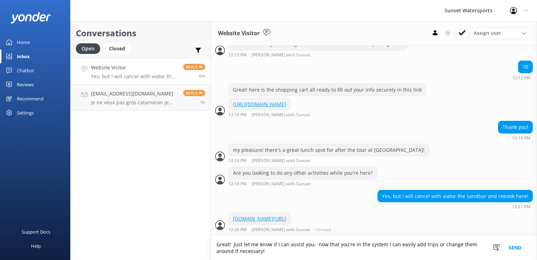
type textarea "Great! Just let me know if I can assist you- now that you're in the system I ca…"
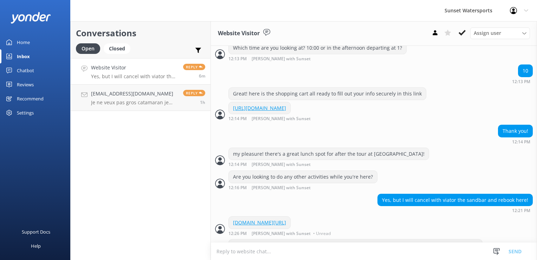
scroll to position [460, 0]
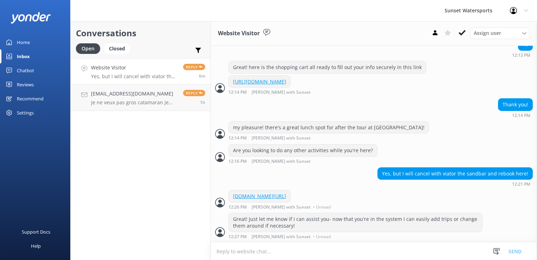
click at [233, 259] on textarea at bounding box center [374, 250] width 326 height 17
paste textarea "[URL][DOMAIN_NAME]"
type textarea "[URL][DOMAIN_NAME]"
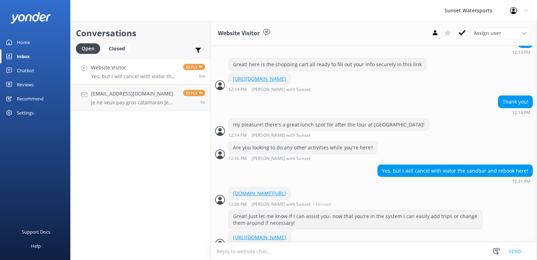
scroll to position [475, 0]
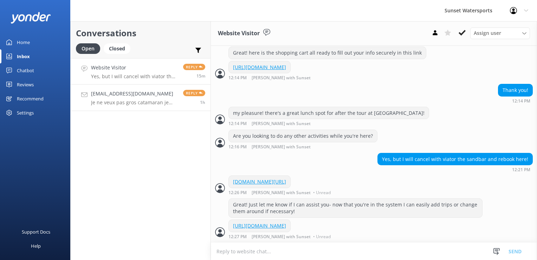
click at [106, 101] on p "Je ne veux pas gros catamaran je veux pédalo avec moteur" at bounding box center [134, 102] width 87 height 6
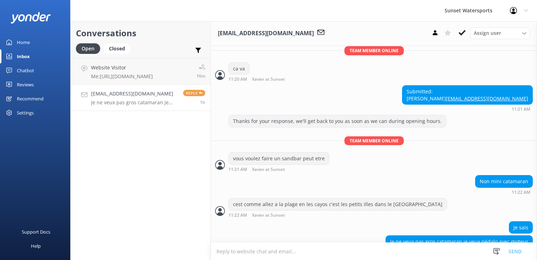
scroll to position [149, 0]
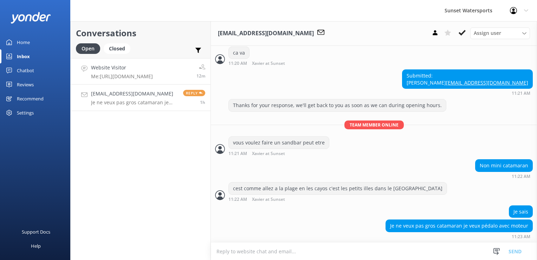
click at [142, 64] on h4 "Website Visitor" at bounding box center [122, 68] width 62 height 8
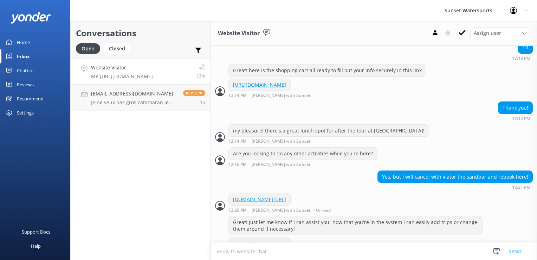
scroll to position [475, 0]
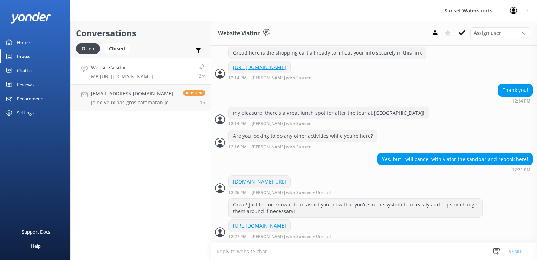
click at [175, 170] on div "Conversations Open Closed Important Assigned to me Unassigned Website Visitor M…" at bounding box center [140, 140] width 141 height 238
click at [155, 208] on div "Conversations Open Closed Important Assigned to me Unassigned Website Visitor M…" at bounding box center [140, 140] width 141 height 238
click at [139, 66] on h4 "Website Visitor" at bounding box center [122, 68] width 62 height 8
click at [139, 77] on p "Me: [URL][DOMAIN_NAME]" at bounding box center [122, 76] width 62 height 6
click at [156, 96] on h4 "[EMAIL_ADDRESS][DOMAIN_NAME]" at bounding box center [134, 94] width 87 height 8
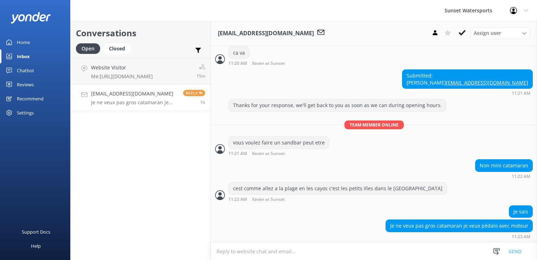
scroll to position [149, 0]
click at [135, 71] on h4 "Website Visitor" at bounding box center [122, 68] width 62 height 8
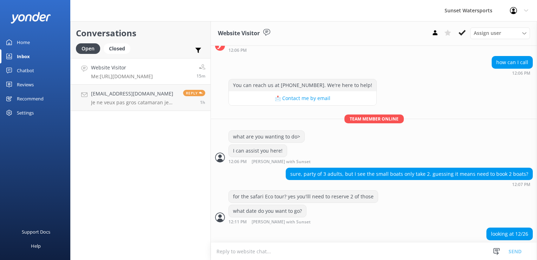
scroll to position [475, 0]
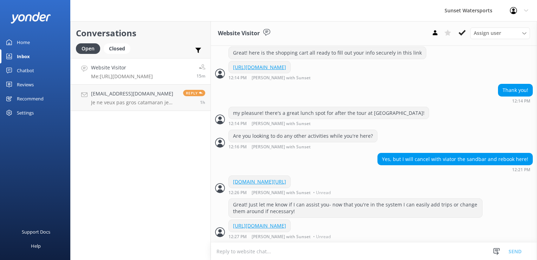
click at [141, 152] on div "Conversations Open Closed Important Assigned to me Unassigned Website Visitor M…" at bounding box center [140, 140] width 141 height 238
click at [121, 49] on div "Closed" at bounding box center [117, 48] width 27 height 11
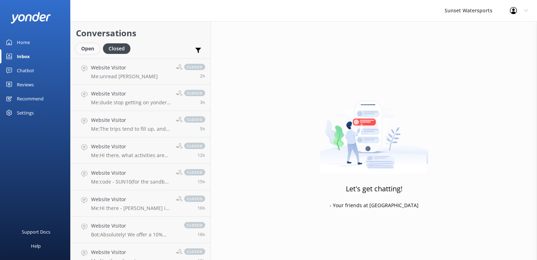
click at [87, 53] on div "Open" at bounding box center [88, 48] width 24 height 11
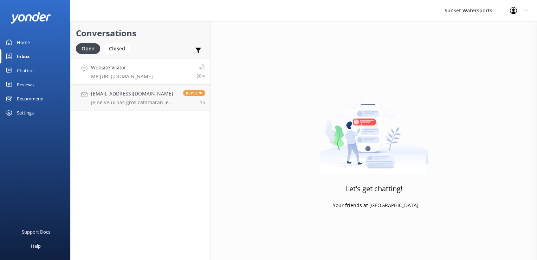
click at [145, 70] on h4 "Website Visitor" at bounding box center [122, 68] width 62 height 8
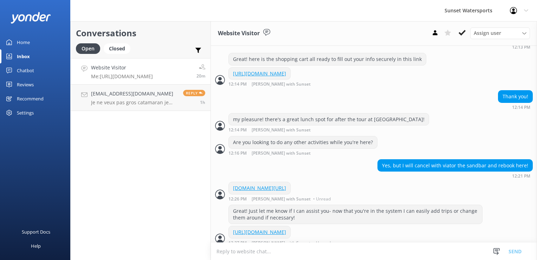
scroll to position [475, 0]
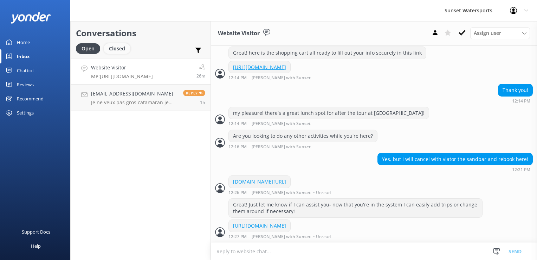
click at [120, 43] on div "Closed" at bounding box center [117, 48] width 27 height 11
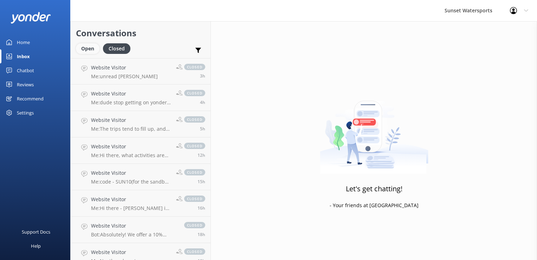
click at [90, 52] on div "Open" at bounding box center [88, 48] width 24 height 11
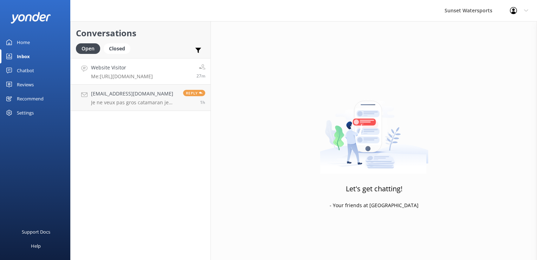
click at [109, 77] on p "Me: [URL][DOMAIN_NAME]" at bounding box center [122, 76] width 62 height 6
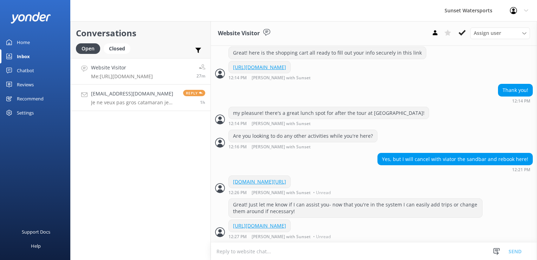
scroll to position [475, 0]
click at [119, 50] on div "Closed" at bounding box center [117, 48] width 27 height 11
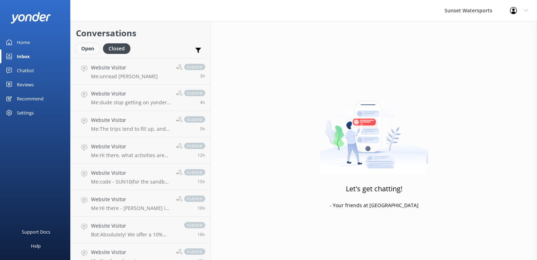
click at [87, 50] on div "Open" at bounding box center [88, 48] width 24 height 11
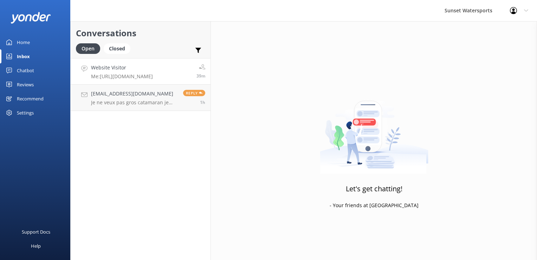
click at [103, 68] on h4 "Website Visitor" at bounding box center [122, 68] width 62 height 8
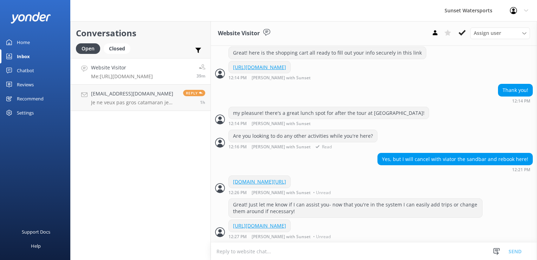
scroll to position [475, 0]
click at [112, 48] on div "Closed" at bounding box center [117, 48] width 27 height 11
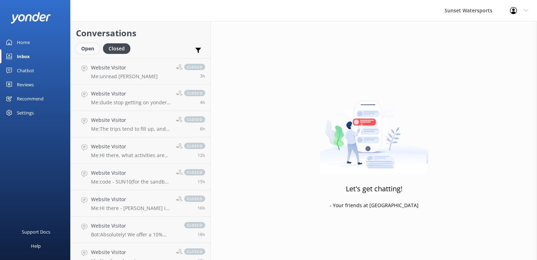
click at [91, 51] on div "Open" at bounding box center [88, 48] width 24 height 11
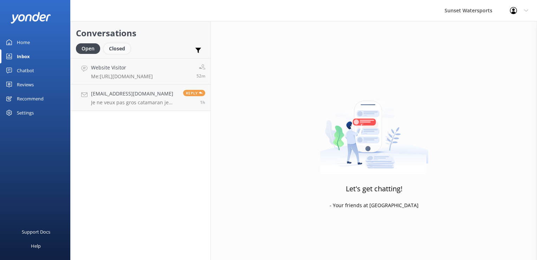
click at [112, 52] on div "Closed" at bounding box center [117, 48] width 27 height 11
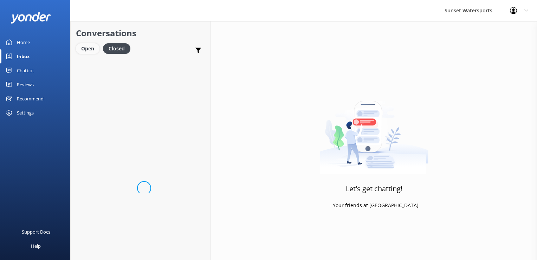
click at [83, 50] on div "Open" at bounding box center [88, 48] width 24 height 11
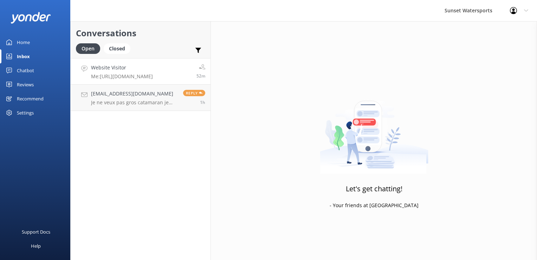
click at [104, 74] on p "Me: [URL][DOMAIN_NAME]" at bounding box center [122, 76] width 62 height 6
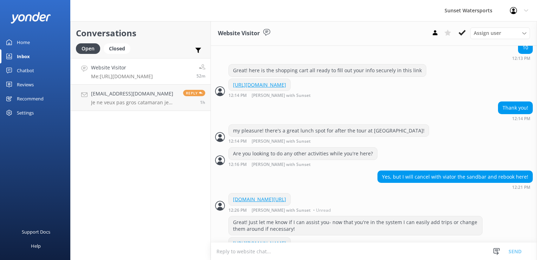
scroll to position [475, 0]
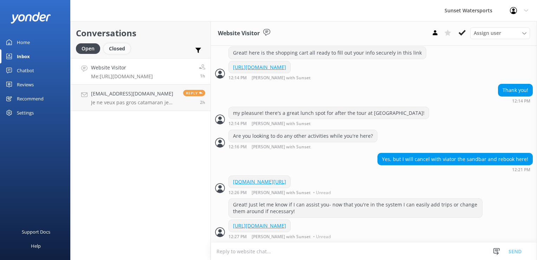
click at [121, 52] on div "Closed" at bounding box center [117, 48] width 27 height 11
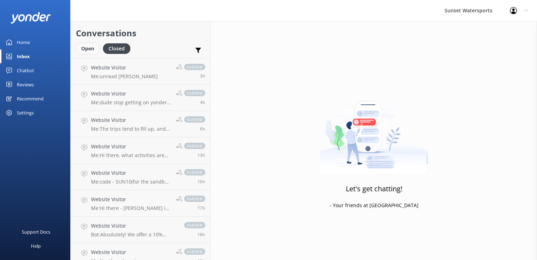
click at [90, 46] on div "Open" at bounding box center [88, 48] width 24 height 11
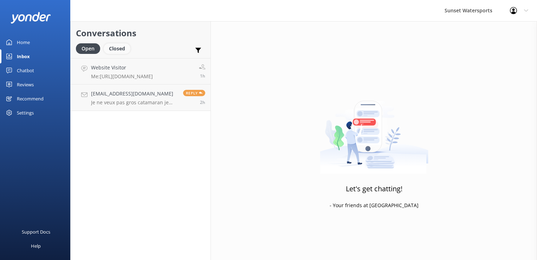
click at [117, 50] on div "Closed" at bounding box center [117, 48] width 27 height 11
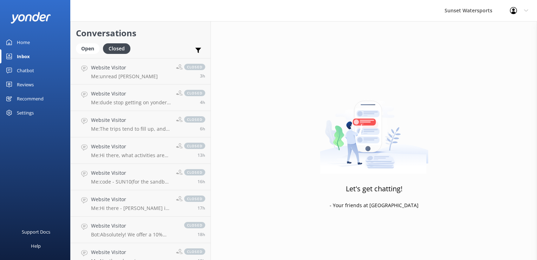
click at [89, 56] on div "Open Closed" at bounding box center [105, 51] width 58 height 17
click at [90, 53] on div "Open" at bounding box center [88, 48] width 24 height 11
click at [91, 49] on div "Open" at bounding box center [88, 48] width 24 height 11
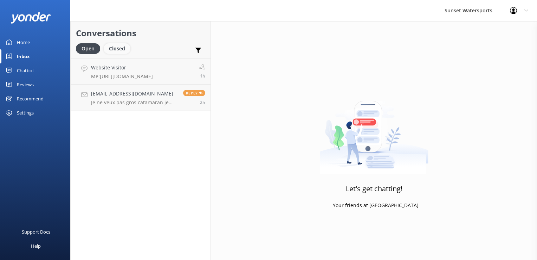
click at [117, 50] on div "Closed" at bounding box center [117, 48] width 27 height 11
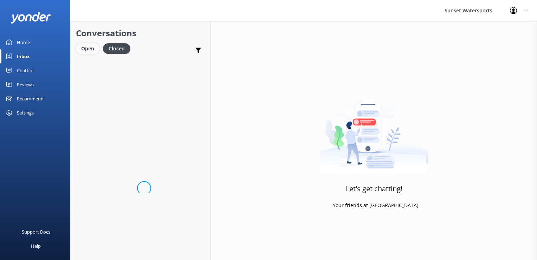
click at [95, 53] on div "Open" at bounding box center [88, 48] width 24 height 11
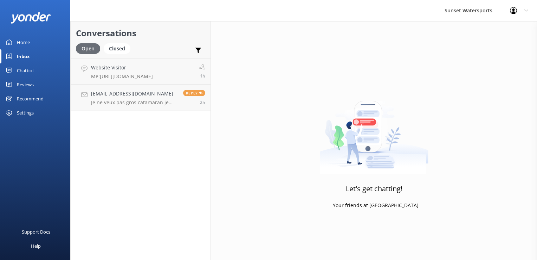
click at [95, 47] on div "Open" at bounding box center [88, 48] width 24 height 11
click at [108, 46] on div "Closed" at bounding box center [117, 48] width 27 height 11
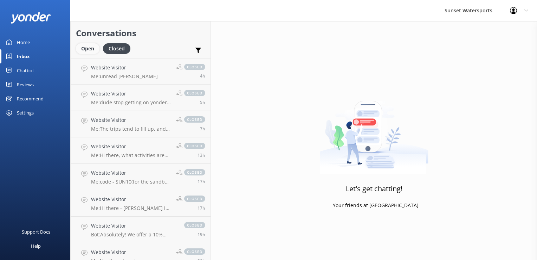
click at [86, 47] on div "Open" at bounding box center [88, 48] width 24 height 11
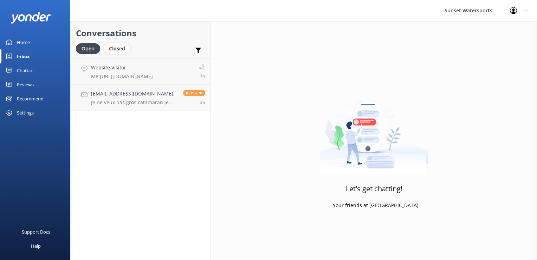
click at [115, 49] on div "Closed" at bounding box center [117, 48] width 27 height 11
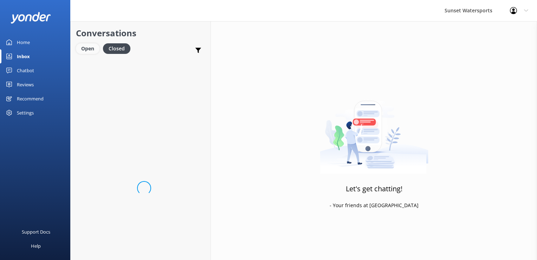
click at [94, 50] on div "Open" at bounding box center [88, 48] width 24 height 11
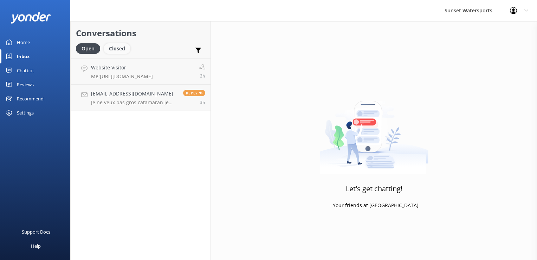
click at [120, 49] on div "Closed" at bounding box center [117, 48] width 27 height 11
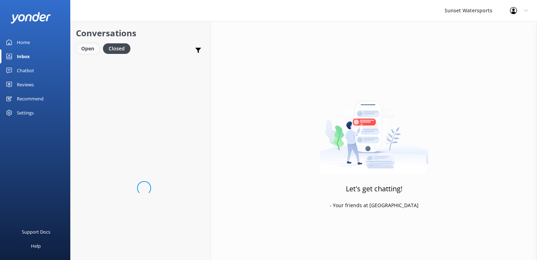
click at [89, 50] on div "Open" at bounding box center [88, 48] width 24 height 11
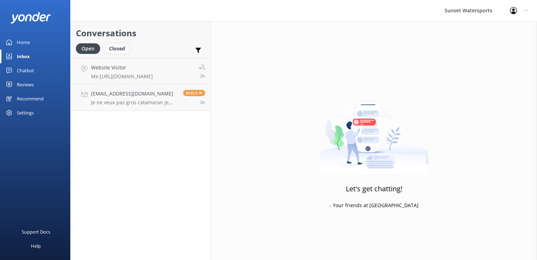
click at [114, 50] on div "Closed" at bounding box center [117, 48] width 27 height 11
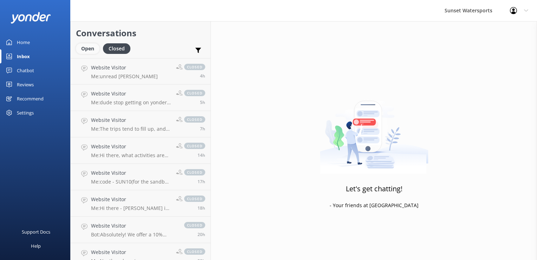
click at [87, 47] on div "Open" at bounding box center [88, 48] width 24 height 11
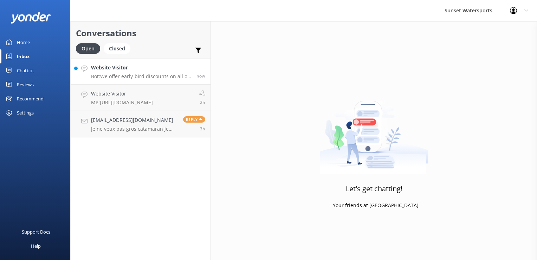
click at [112, 68] on h4 "Website Visitor" at bounding box center [141, 68] width 100 height 8
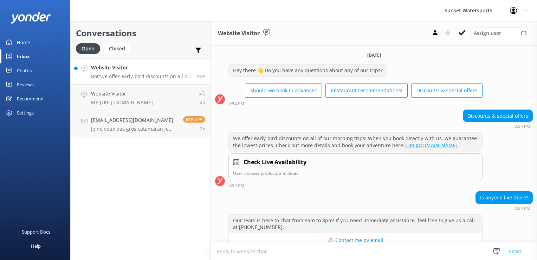
scroll to position [73, 0]
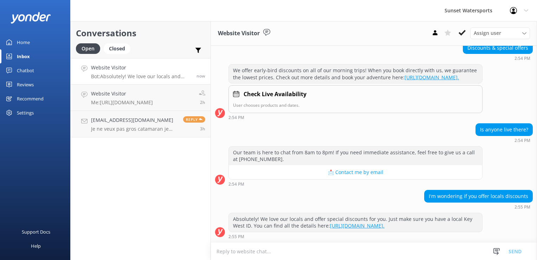
click at [337, 253] on textarea at bounding box center [374, 250] width 326 height 17
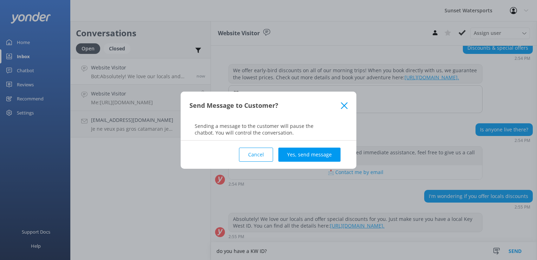
type textarea "do you have a KW ID?"
click at [307, 168] on div "Cancel Yes, send message" at bounding box center [269, 154] width 158 height 28
click at [310, 160] on button "Yes, send message" at bounding box center [310, 154] width 62 height 14
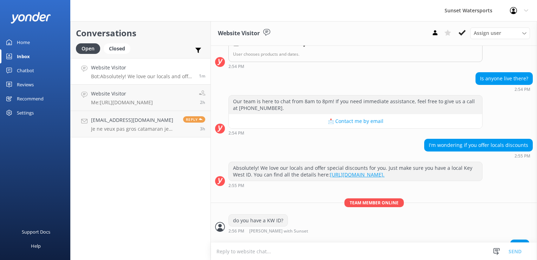
scroll to position [135, 0]
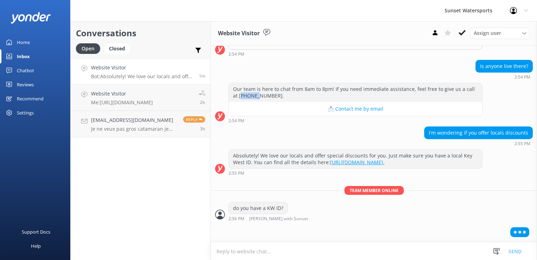
drag, startPoint x: 236, startPoint y: 96, endPoint x: 251, endPoint y: 99, distance: 16.1
click at [251, 99] on div "Our team is here to chat from 8am to 8pm! If you need immediate assistance, fee…" at bounding box center [356, 92] width 254 height 19
click at [380, 88] on div "Our team is here to chat from 8am to 8pm! If you need immediate assistance, fee…" at bounding box center [356, 92] width 254 height 19
drag, startPoint x: 232, startPoint y: 96, endPoint x: 265, endPoint y: 100, distance: 32.9
click at [265, 100] on div "Our team is here to chat from 8am to 8pm! If you need immediate assistance, fee…" at bounding box center [356, 92] width 254 height 19
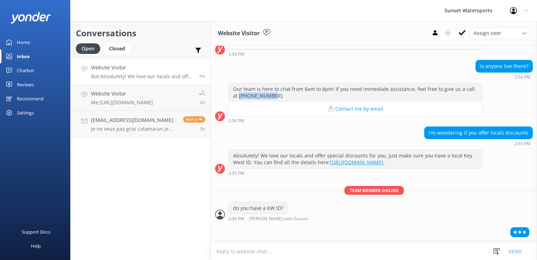
copy div "305-296-2554"
click at [291, 249] on textarea at bounding box center [374, 250] width 326 height 17
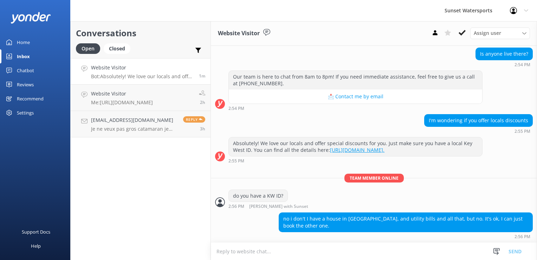
scroll to position [148, 0]
click at [340, 244] on textarea at bounding box center [374, 250] width 326 height 17
type textarea "what trip are you wanting to do?"
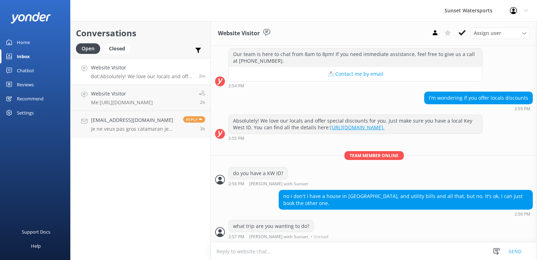
scroll to position [171, 0]
click at [284, 251] on textarea at bounding box center [374, 250] width 326 height 17
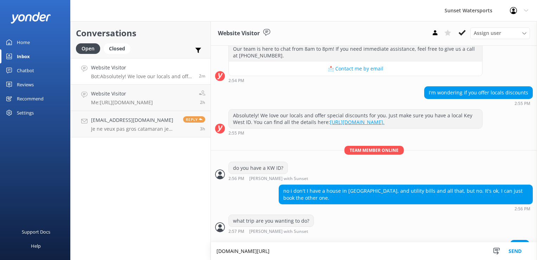
scroll to position [188, 0]
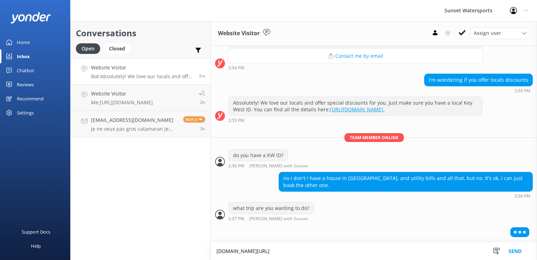
type textarea "Tinyurl.com/SunsetWatersportsKeyWest"
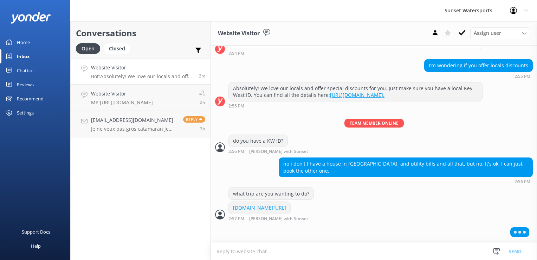
scroll to position [202, 0]
click at [438, 35] on icon at bounding box center [435, 32] width 7 height 7
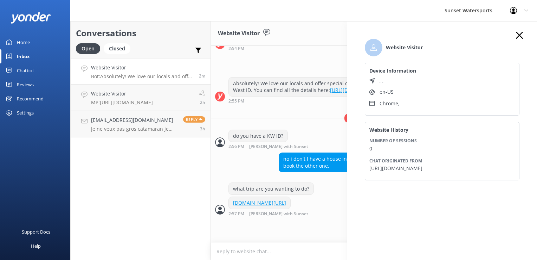
scroll to position [208, 0]
click at [526, 38] on div "Website Visitor Device Information , , en-US Chrome , Website History Number of…" at bounding box center [442, 113] width 169 height 162
click at [519, 34] on icon "button" at bounding box center [519, 35] width 7 height 7
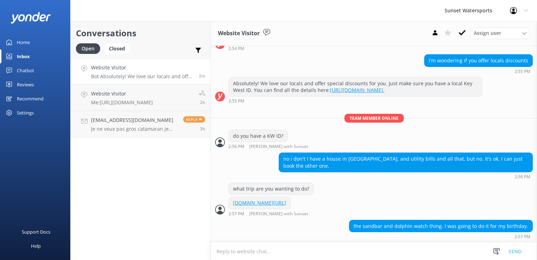
click at [161, 185] on div "Conversations Open Closed Important Assigned to me Unassigned Website Visitor B…" at bounding box center [140, 140] width 141 height 238
click at [242, 253] on textarea at bounding box center [374, 250] width 326 height 17
click at [237, 251] on textarea at bounding box center [374, 250] width 326 height 17
type textarea "That is an awesome trip! When is your birthday?"
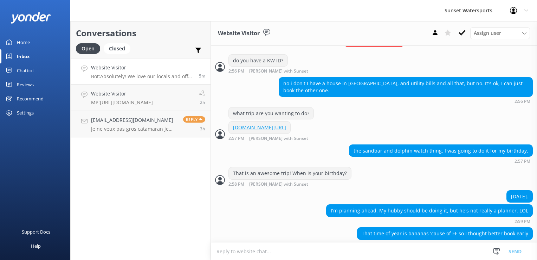
scroll to position [290, 0]
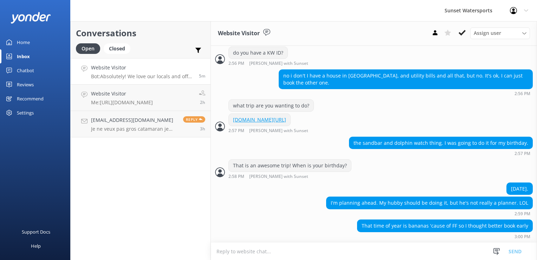
click at [345, 250] on textarea at bounding box center [374, 250] width 326 height 17
type textarea "lol no worries!"
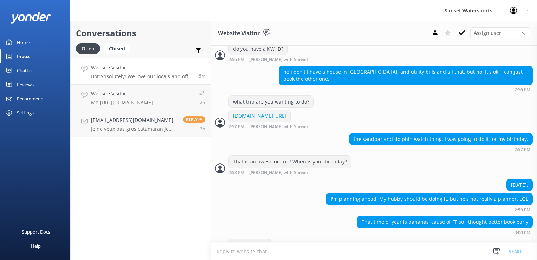
scroll to position [313, 0]
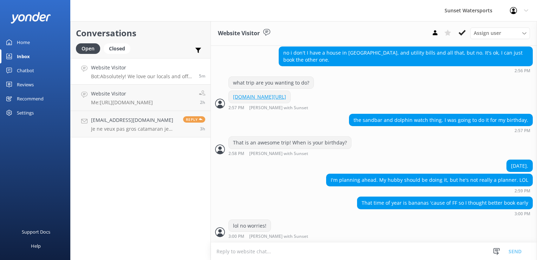
click at [272, 255] on textarea at bounding box center [374, 250] width 326 height 17
type textarea "We do have free cancellation up to 24 hours prior or if its bad weather on the …"
click at [272, 255] on textarea at bounding box center [374, 250] width 326 height 17
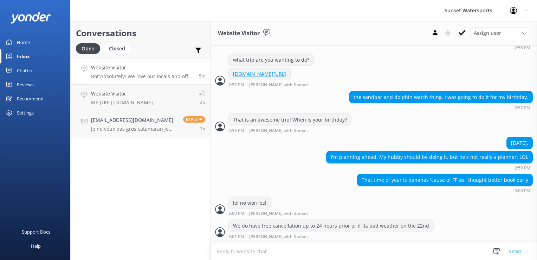
scroll to position [336, 0]
type textarea "I"
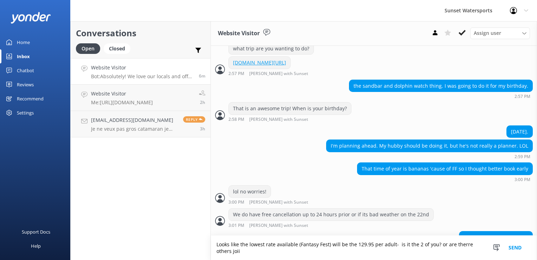
scroll to position [366, 0]
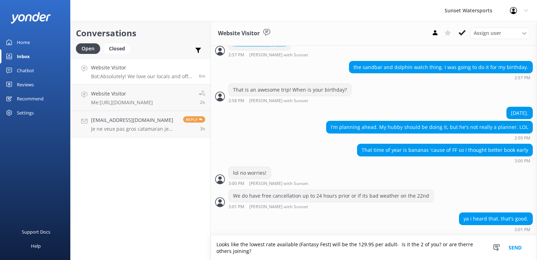
type textarea "Looks like the lowest rate available (Fantasy Fest) will be the 129.95 per adul…"
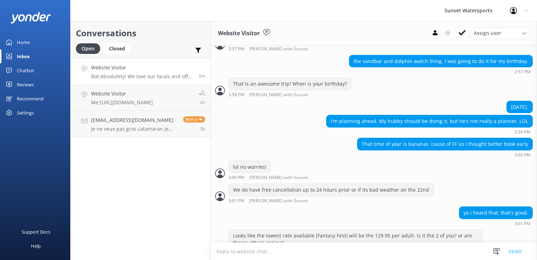
scroll to position [388, 0]
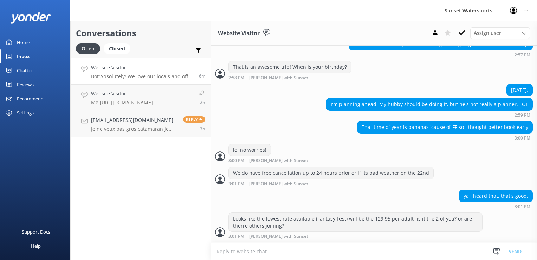
click at [263, 258] on textarea at bounding box center [374, 250] width 326 height 17
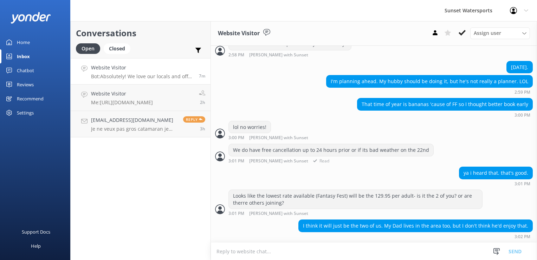
scroll to position [411, 0]
click at [362, 249] on textarea at bounding box center [374, 250] width 326 height 17
type textarea "no problem, I'm sure he'll find something to do :) Would you like to go ahead a…"
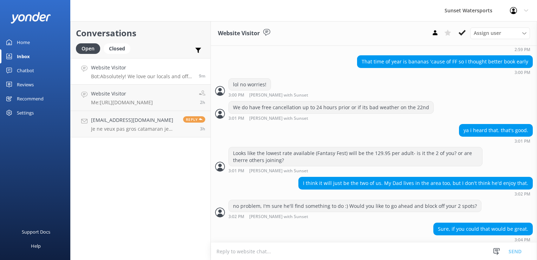
scroll to position [456, 0]
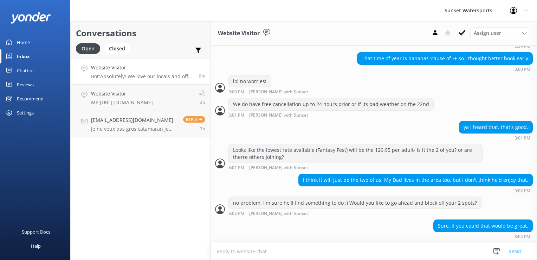
click at [289, 257] on textarea at bounding box center [374, 250] width 326 height 17
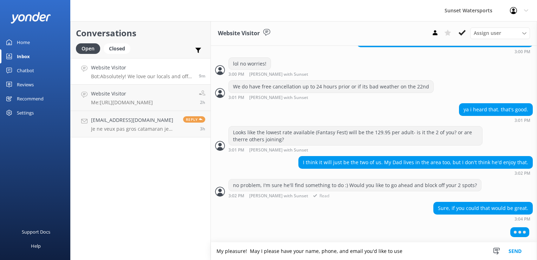
scroll to position [473, 0]
type textarea "My pleasure! May I please have your name, phone, and email you'd like to use fo…"
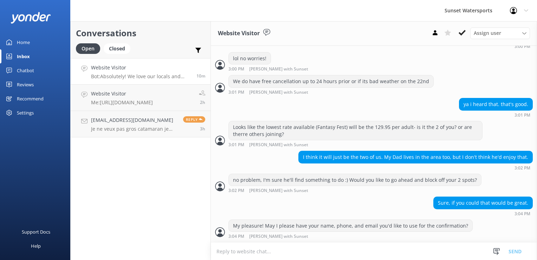
scroll to position [479, 0]
click at [259, 251] on textarea at bounding box center [374, 250] width 326 height 17
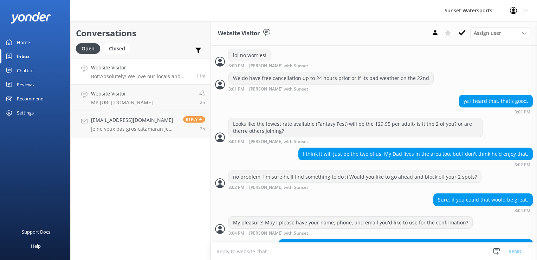
scroll to position [509, 0]
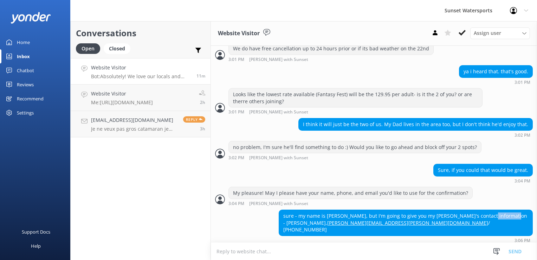
drag, startPoint x: 476, startPoint y: 219, endPoint x: 498, endPoint y: 219, distance: 22.2
click at [498, 219] on div "sure - my name is Lesley, but I'm going to give you my hubby's contact informat…" at bounding box center [406, 223] width 254 height 26
copy div "Ryan Neill"
click at [167, 228] on div "Conversations Open Closed Important Assigned to me Unassigned Website Visitor B…" at bounding box center [140, 140] width 141 height 238
click at [272, 257] on textarea at bounding box center [374, 250] width 326 height 17
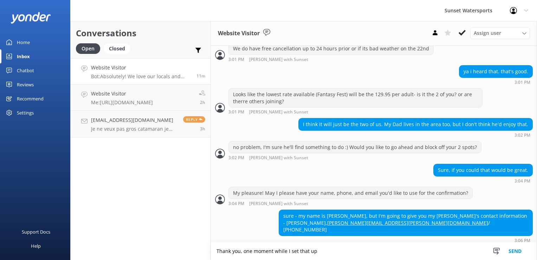
type textarea "Thank you, one moment while I set that up"
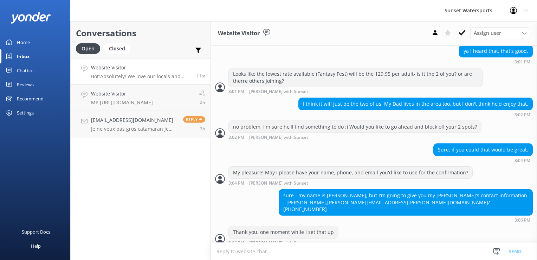
scroll to position [532, 0]
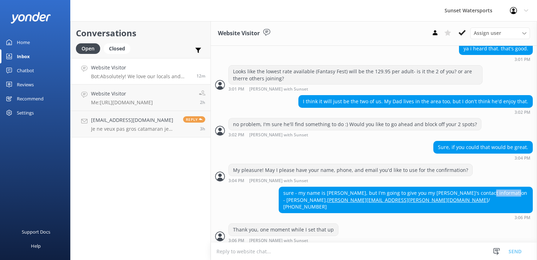
drag, startPoint x: 474, startPoint y: 195, endPoint x: 498, endPoint y: 193, distance: 24.3
click at [498, 193] on div "sure - my name is Lesley, but I'm going to give you my hubby's contact informat…" at bounding box center [406, 200] width 254 height 26
copy div "Ryan Neill"
drag, startPoint x: 338, startPoint y: 203, endPoint x: 371, endPoint y: 202, distance: 33.4
click at [371, 202] on div "sure - my name is Lesley, but I'm going to give you my hubby's contact informat…" at bounding box center [406, 200] width 254 height 26
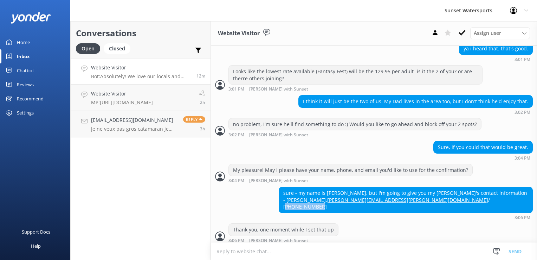
copy div "416-886-3819"
click at [240, 254] on textarea at bounding box center [374, 250] width 326 height 17
type textarea "sending a pre-confirmation now- When you get that, I'll just need to attach a c…"
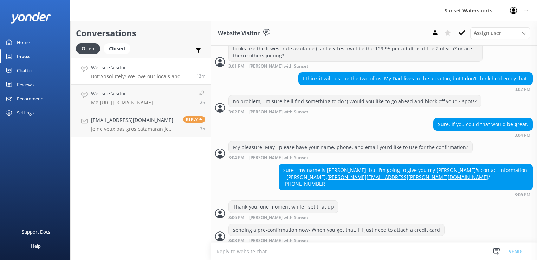
scroll to position [571, 0]
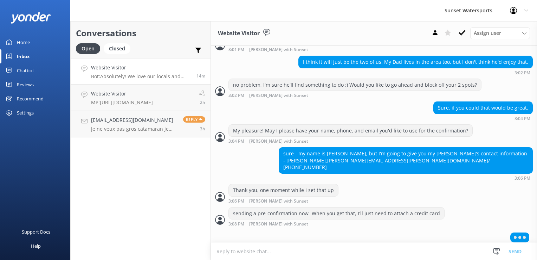
paste textarea "Booking #309614081"
click at [277, 253] on textarea "Booking #309614081" at bounding box center [374, 250] width 326 height 17
type textarea "Booking #309614081"
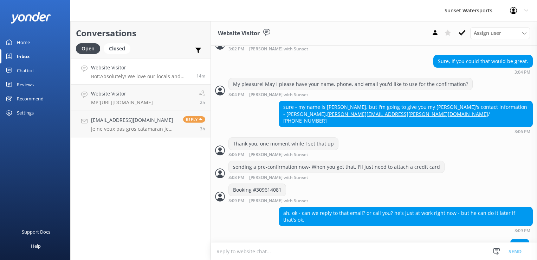
scroll to position [624, 0]
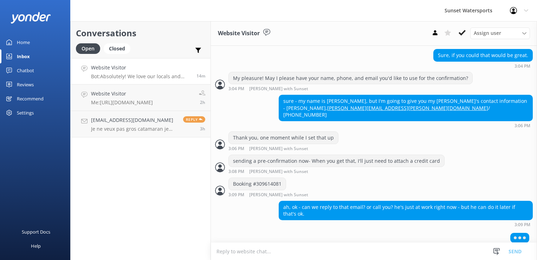
click at [283, 253] on textarea at bounding box center [374, 250] width 326 height 17
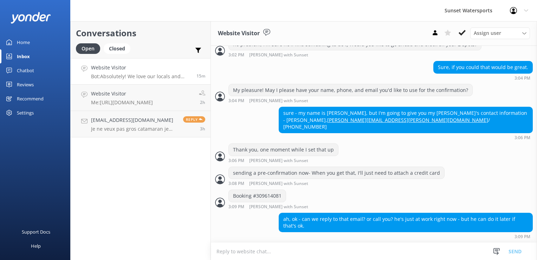
scroll to position [607, 0]
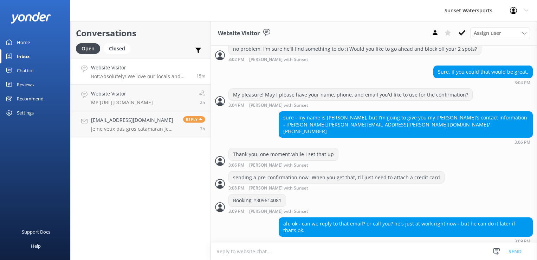
click at [247, 252] on textarea at bounding box center [374, 250] width 326 height 17
type textarea "772-501-6668 my name is Dave- I can hold the booking for a day"
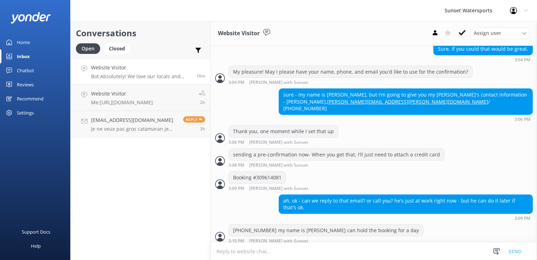
click at [308, 259] on textarea at bounding box center [374, 250] width 326 height 17
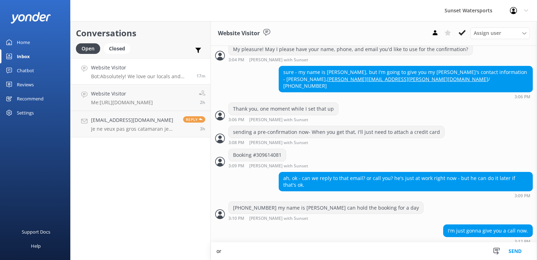
type textarea "o"
type textarea "sounds good"
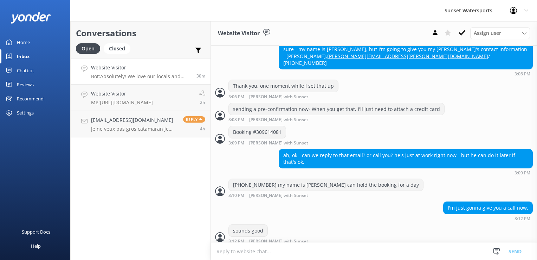
click at [156, 72] on div "Website Visitor Bot: Absolutely! We love our locals and offer special discounts…" at bounding box center [141, 71] width 100 height 15
click at [146, 92] on h4 "Website Visitor" at bounding box center [122, 94] width 62 height 8
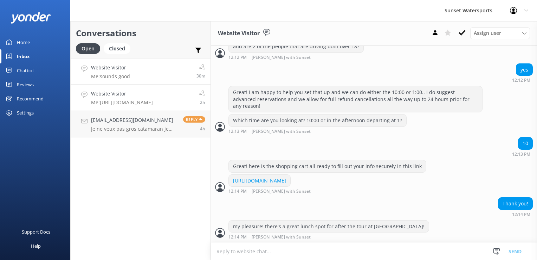
click at [159, 77] on link "Website Visitor Me: sounds good 30m" at bounding box center [141, 71] width 140 height 26
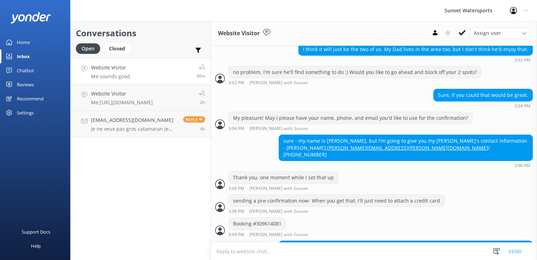
scroll to position [675, 0]
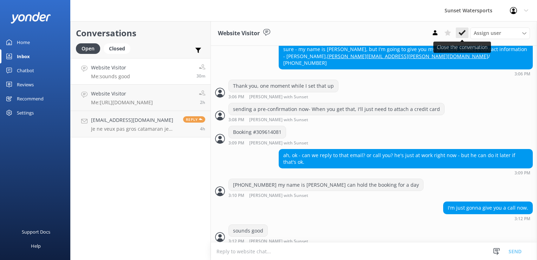
click at [467, 33] on button at bounding box center [462, 32] width 13 height 11
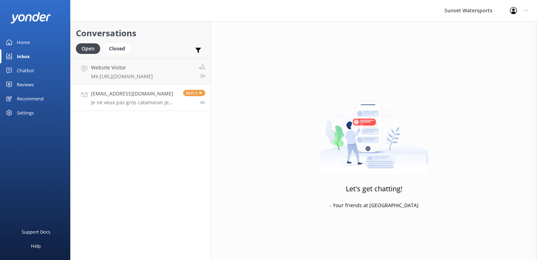
click at [111, 99] on p "Je ne veux pas gros catamaran je veux pédalo avec moteur" at bounding box center [134, 102] width 87 height 6
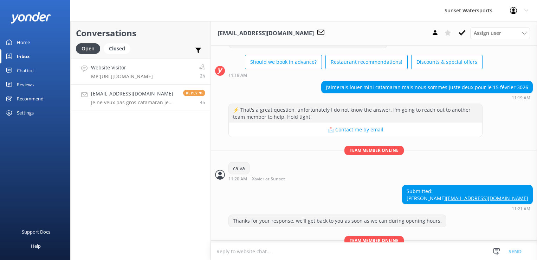
click at [121, 71] on h4 "Website Visitor" at bounding box center [122, 68] width 62 height 8
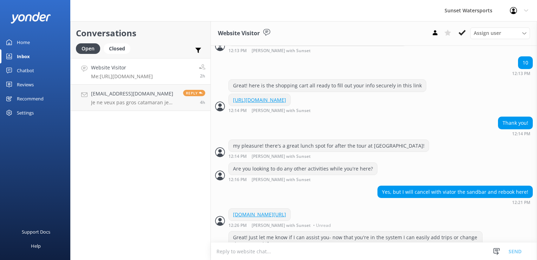
scroll to position [475, 0]
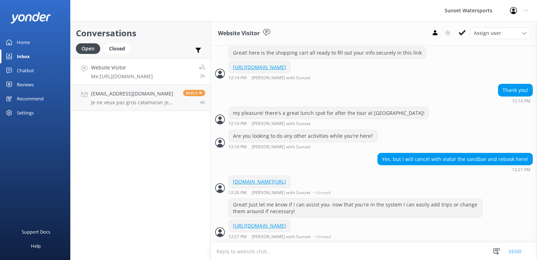
click at [158, 148] on div "Conversations Open Closed Important Assigned to me Unassigned Website Visitor M…" at bounding box center [140, 140] width 141 height 238
click at [103, 150] on div "Conversations Open Closed Important Assigned to me Unassigned Website Visitor M…" at bounding box center [140, 140] width 141 height 238
click at [250, 252] on textarea at bounding box center [374, 250] width 326 height 17
paste textarea "https://fareharbor.com/embeds/book/sunsetwatersportskeywest/items/?ref=QR&sched…"
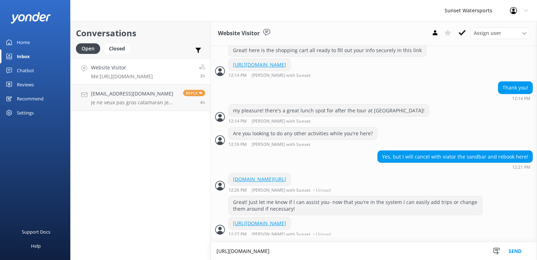
scroll to position [482, 0]
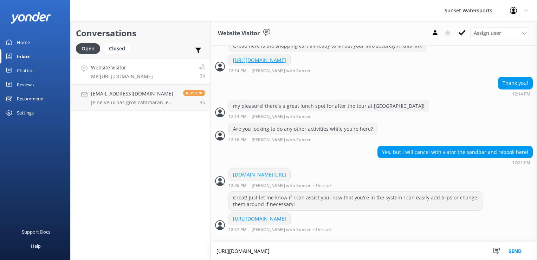
type textarea "https://fareharbor.com/embeds/book/sunsetwatersportskeywest/items/?ref=QR&sched…"
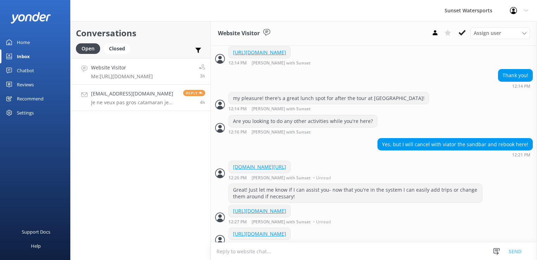
scroll to position [504, 0]
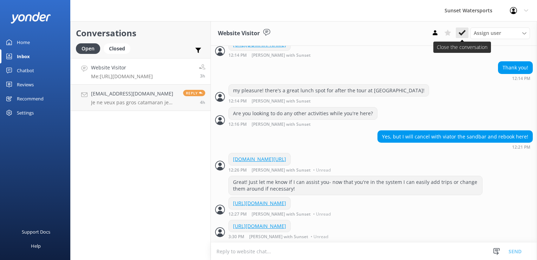
click at [463, 30] on icon at bounding box center [462, 32] width 7 height 7
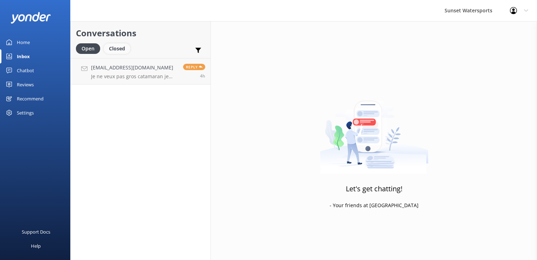
click at [116, 46] on div "Closed" at bounding box center [117, 48] width 27 height 11
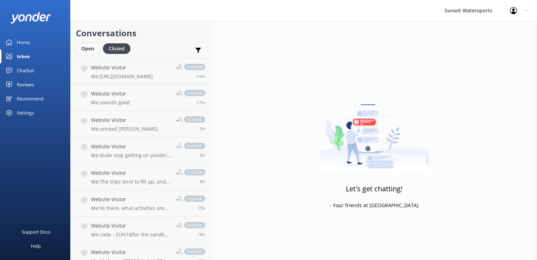
click at [89, 51] on div "Open" at bounding box center [88, 48] width 24 height 11
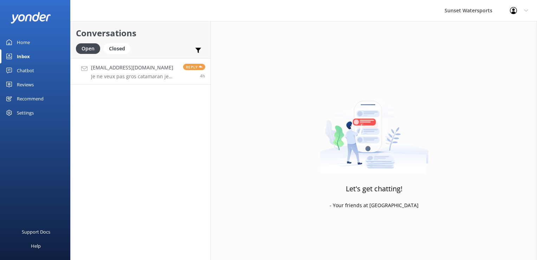
click at [109, 71] on h4 "[EMAIL_ADDRESS][DOMAIN_NAME]" at bounding box center [134, 68] width 87 height 8
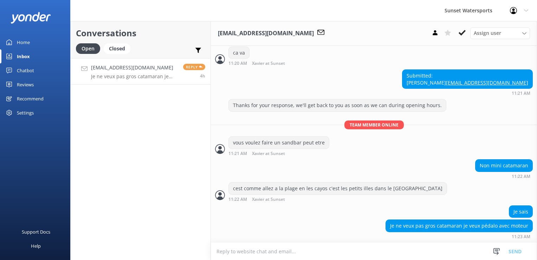
scroll to position [149, 0]
click at [461, 37] on button at bounding box center [462, 32] width 13 height 11
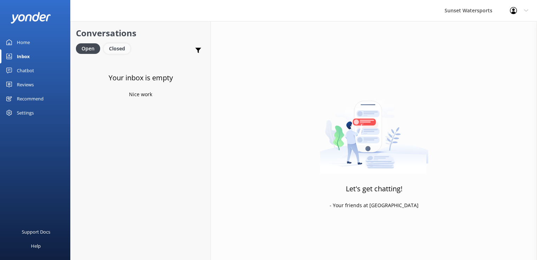
click at [118, 51] on div "Closed" at bounding box center [117, 48] width 27 height 11
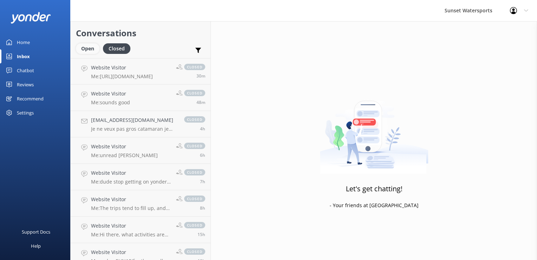
click at [85, 52] on div "Open" at bounding box center [88, 48] width 24 height 11
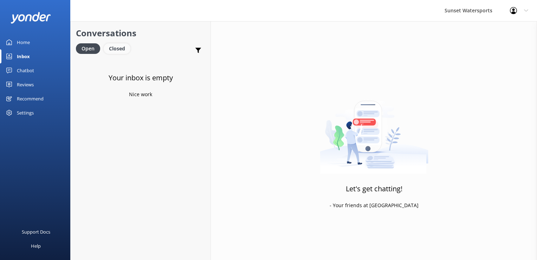
click at [125, 51] on div "Closed" at bounding box center [117, 48] width 27 height 11
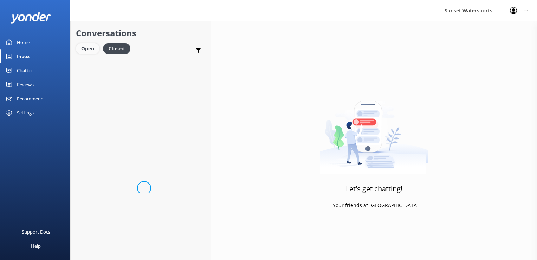
click at [88, 47] on div "Open" at bounding box center [88, 48] width 24 height 11
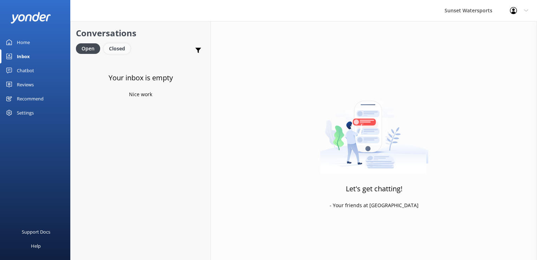
click at [112, 43] on div "Closed" at bounding box center [117, 48] width 27 height 11
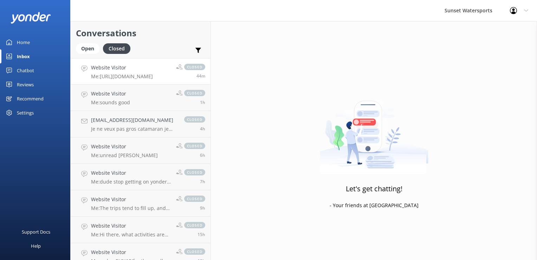
click at [119, 74] on p "Me: https://fareharbor.com/embeds/book/sunsetwatersportskeywest/items/?ref=QR&s…" at bounding box center [122, 76] width 62 height 6
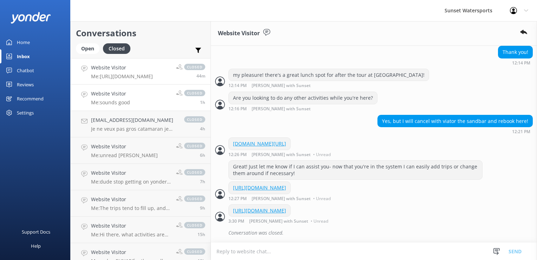
scroll to position [520, 0]
click at [86, 53] on div "Open" at bounding box center [88, 48] width 24 height 11
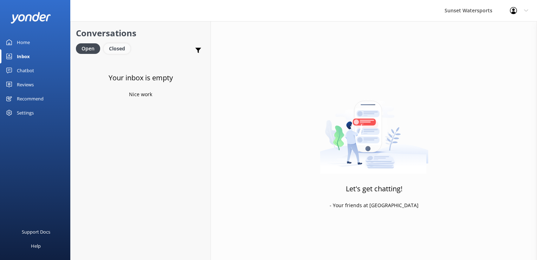
click at [125, 46] on div "Closed" at bounding box center [117, 48] width 27 height 11
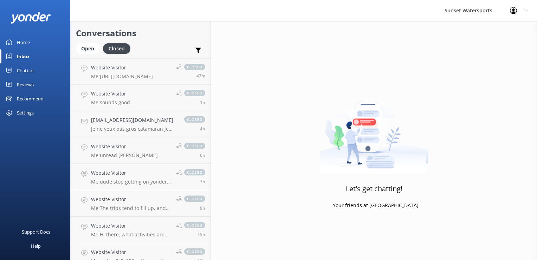
click at [72, 41] on div "Conversations Open Closed Important Assigned to me Unassigned" at bounding box center [141, 39] width 140 height 37
click at [87, 48] on div "Open" at bounding box center [88, 48] width 24 height 11
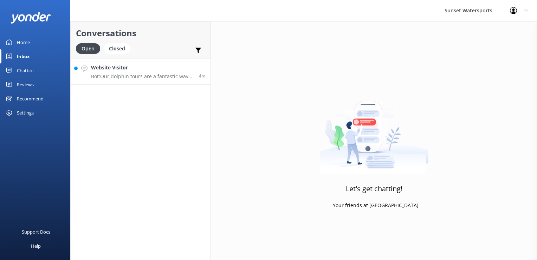
click at [132, 74] on p "Bot: Our dolphin tours are a fantastic way to see dolphins in their natural hab…" at bounding box center [142, 76] width 103 height 6
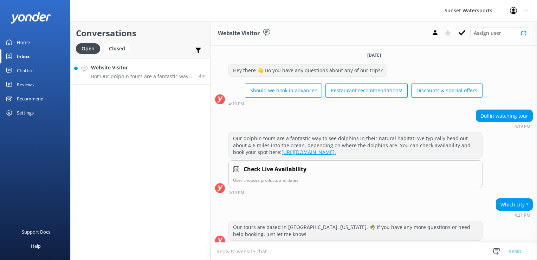
scroll to position [14, 0]
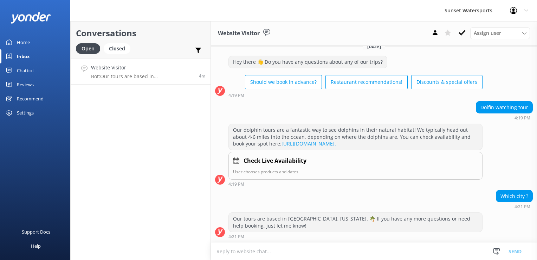
click at [281, 248] on textarea at bounding box center [374, 250] width 326 height 17
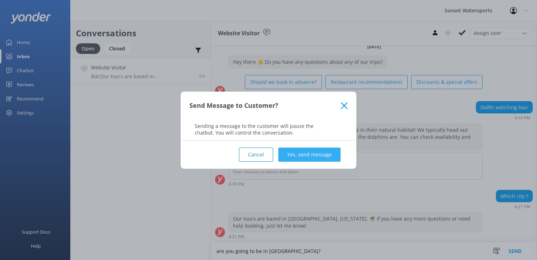
type textarea "are you going to be in Key West?"
click at [301, 157] on button "Yes, send message" at bounding box center [310, 154] width 62 height 14
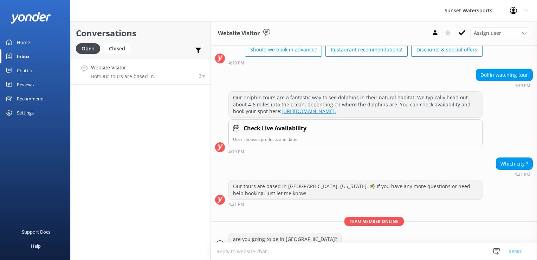
scroll to position [59, 0]
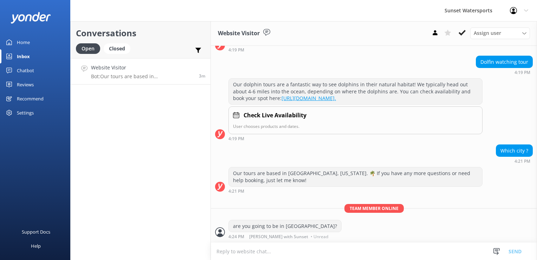
click at [321, 250] on textarea at bounding box center [374, 250] width 326 height 17
drag, startPoint x: 133, startPoint y: 163, endPoint x: 140, endPoint y: 168, distance: 8.5
click at [140, 168] on div "Conversations Open Closed Important Assigned to me Unassigned Website Visitor B…" at bounding box center [140, 140] width 141 height 238
click at [461, 34] on use at bounding box center [462, 33] width 7 height 6
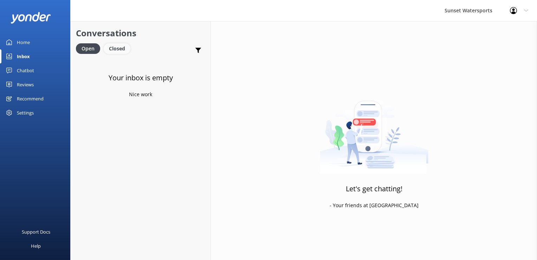
click at [112, 46] on div "Closed" at bounding box center [117, 48] width 27 height 11
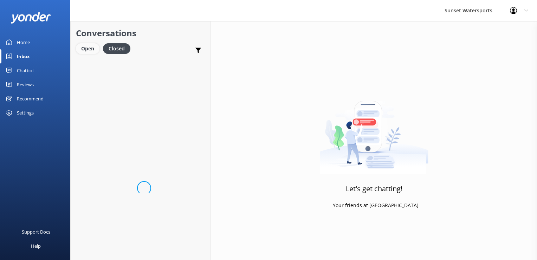
click at [90, 52] on div "Open" at bounding box center [88, 48] width 24 height 11
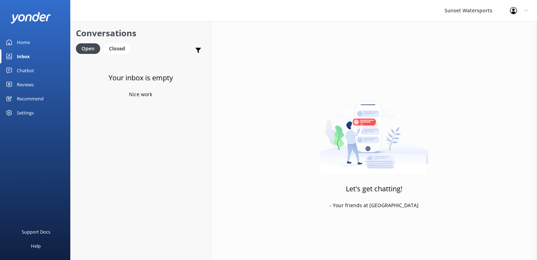
click at [46, 189] on div "Support Docs Help" at bounding box center [35, 195] width 70 height 130
click at [122, 52] on div "Closed" at bounding box center [117, 48] width 27 height 11
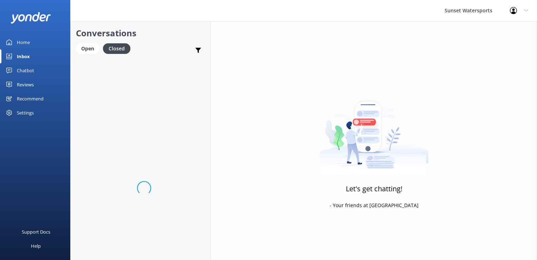
click at [94, 55] on div "Open Closed" at bounding box center [105, 51] width 58 height 17
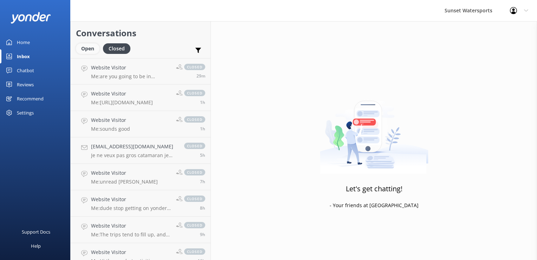
click at [90, 52] on div "Open" at bounding box center [88, 48] width 24 height 11
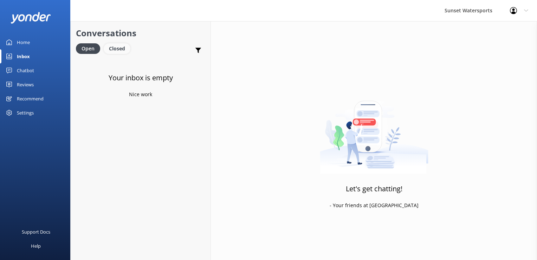
click at [121, 44] on div "Closed" at bounding box center [117, 48] width 27 height 11
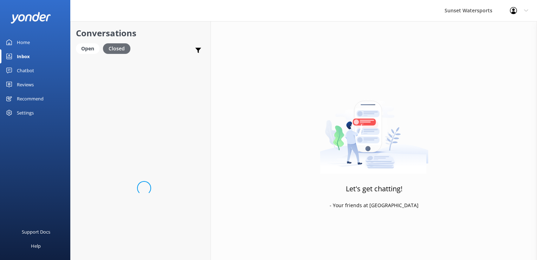
click at [103, 47] on div "Closed" at bounding box center [116, 48] width 27 height 11
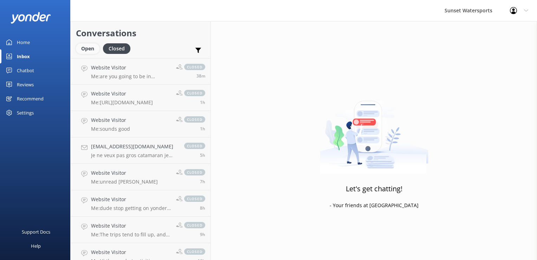
click at [94, 46] on div "Open" at bounding box center [88, 48] width 24 height 11
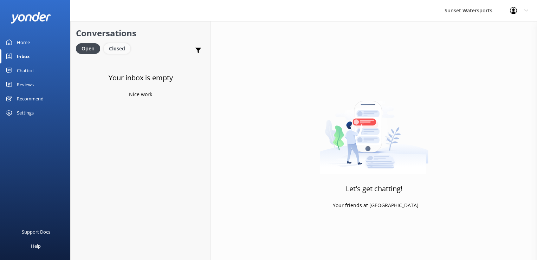
click at [122, 47] on div "Closed" at bounding box center [117, 48] width 27 height 11
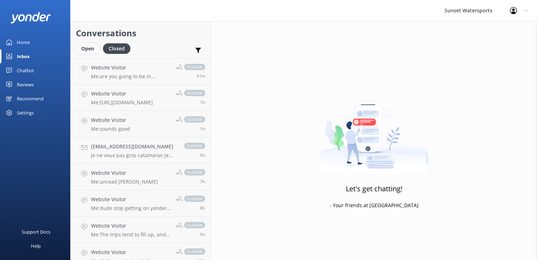
click at [94, 49] on div "Open" at bounding box center [88, 48] width 24 height 11
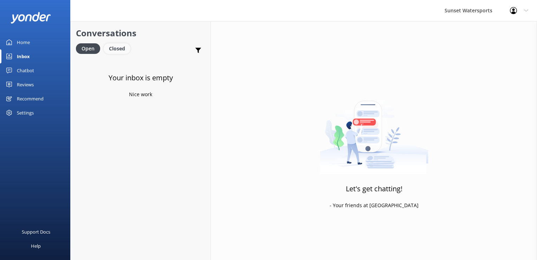
click at [120, 51] on div "Closed" at bounding box center [117, 48] width 27 height 11
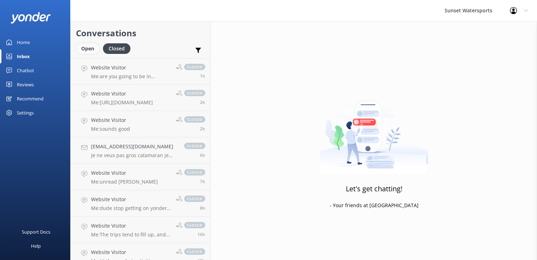
click at [83, 49] on div "Open" at bounding box center [88, 48] width 24 height 11
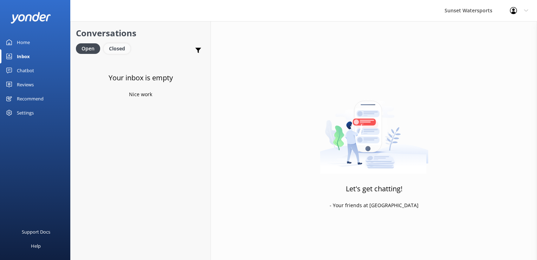
click at [123, 44] on div "Closed" at bounding box center [117, 48] width 27 height 11
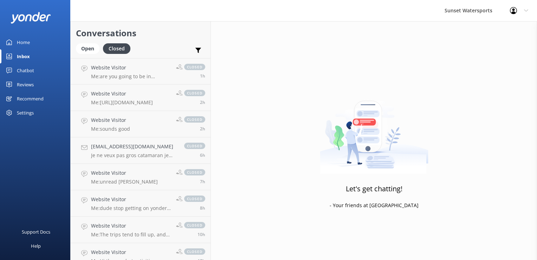
click at [74, 55] on div "Conversations Open Closed Important Assigned to me Unassigned" at bounding box center [141, 39] width 140 height 37
click at [81, 50] on div "Open" at bounding box center [88, 48] width 24 height 11
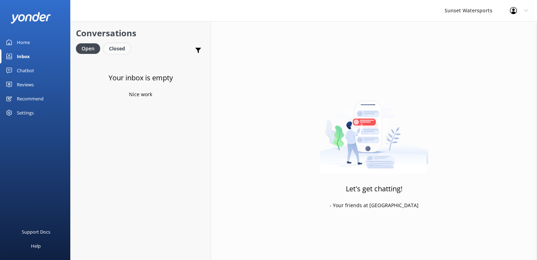
click at [116, 48] on div "Closed" at bounding box center [117, 48] width 27 height 11
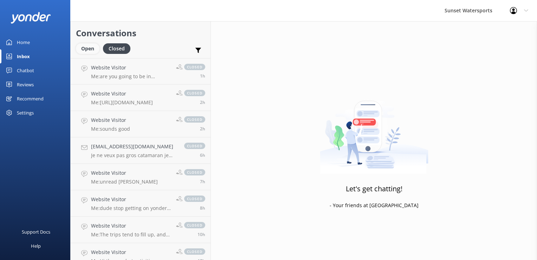
click at [87, 51] on div "Open" at bounding box center [88, 48] width 24 height 11
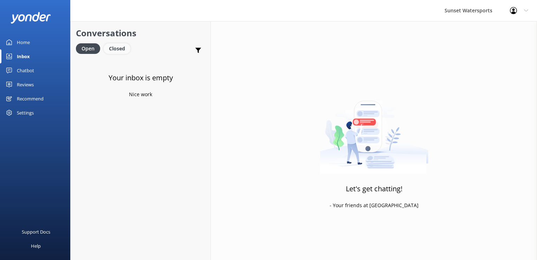
click at [116, 47] on div "Closed" at bounding box center [117, 48] width 27 height 11
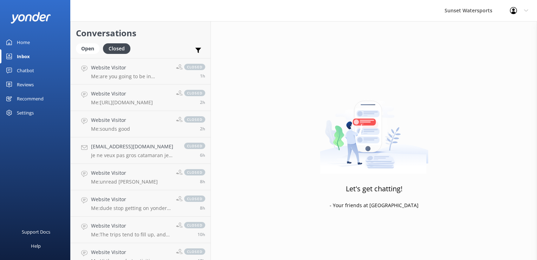
click at [100, 47] on link "Open" at bounding box center [89, 48] width 27 height 8
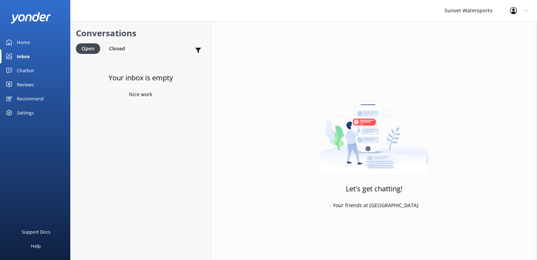
click at [119, 51] on div "Closed" at bounding box center [117, 48] width 27 height 11
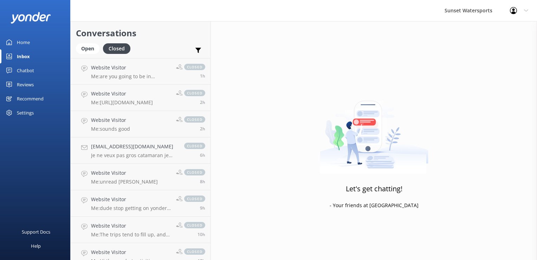
click at [76, 45] on link "Open" at bounding box center [89, 48] width 27 height 8
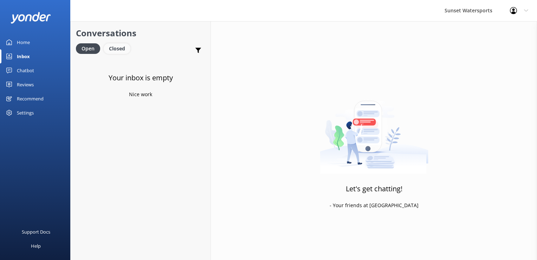
click at [117, 50] on div "Closed" at bounding box center [117, 48] width 27 height 11
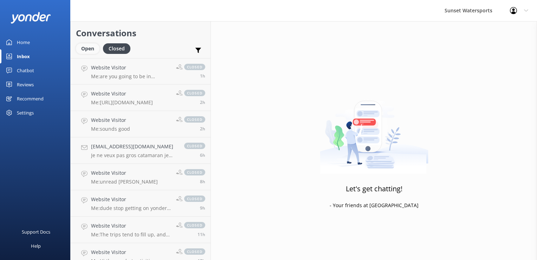
click at [90, 50] on div "Open" at bounding box center [88, 48] width 24 height 11
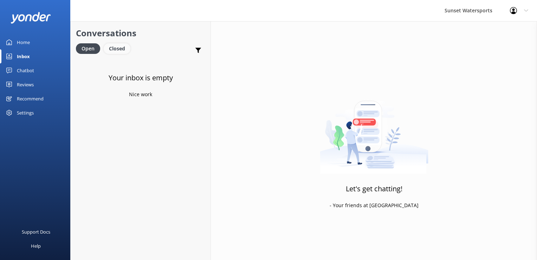
drag, startPoint x: 118, startPoint y: 46, endPoint x: 103, endPoint y: 51, distance: 15.2
click at [118, 46] on div "Closed" at bounding box center [117, 48] width 27 height 11
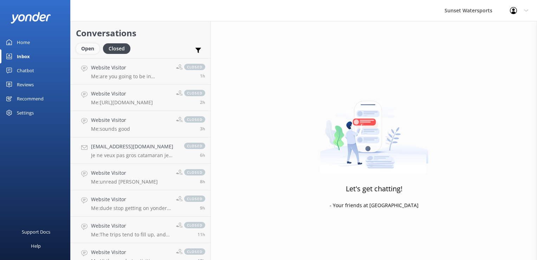
click at [87, 49] on div "Open" at bounding box center [88, 48] width 24 height 11
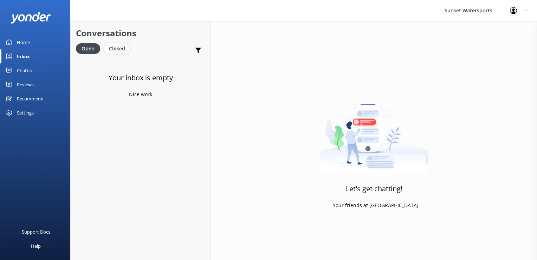
click at [122, 50] on div "Closed" at bounding box center [117, 48] width 27 height 11
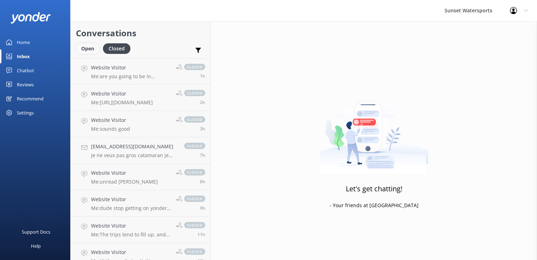
click at [95, 53] on div "Open" at bounding box center [88, 48] width 24 height 11
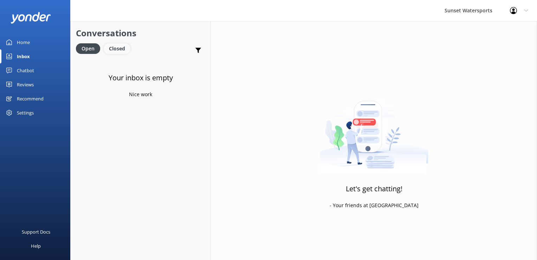
click at [115, 49] on div "Closed" at bounding box center [117, 48] width 27 height 11
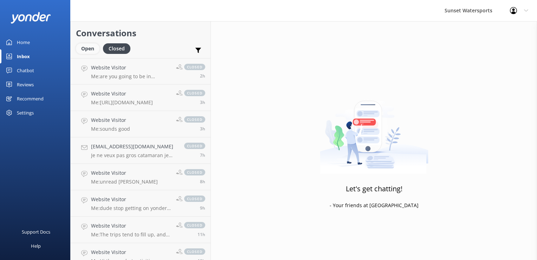
click at [87, 45] on div "Open" at bounding box center [88, 48] width 24 height 11
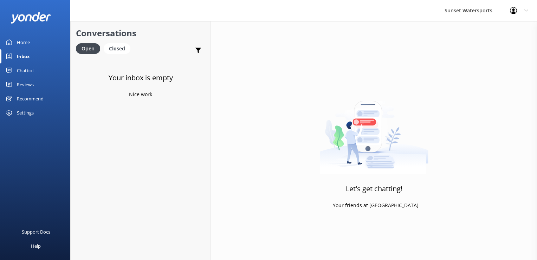
click at [114, 42] on div "Conversations Open Closed Important Assigned to me Unassigned" at bounding box center [141, 39] width 140 height 37
drag, startPoint x: 114, startPoint y: 42, endPoint x: 108, endPoint y: 55, distance: 14.4
click at [108, 55] on div "Open Closed" at bounding box center [105, 51] width 58 height 17
drag, startPoint x: 113, startPoint y: 47, endPoint x: 106, endPoint y: 47, distance: 7.4
click at [113, 47] on div "Closed" at bounding box center [117, 48] width 27 height 11
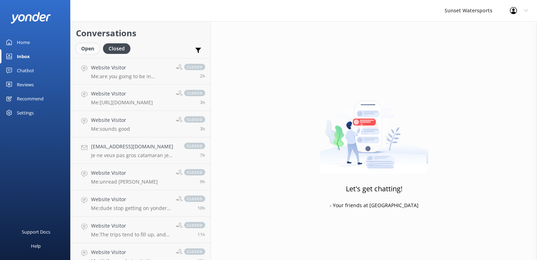
click at [88, 48] on div "Open" at bounding box center [88, 48] width 24 height 11
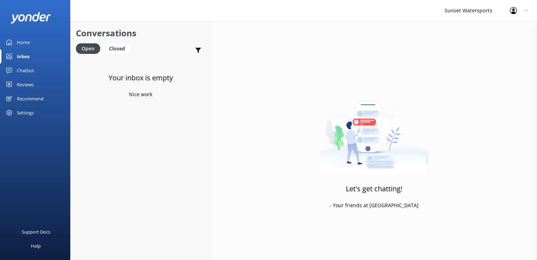
click at [516, 9] on icon at bounding box center [513, 10] width 7 height 7
click at [496, 46] on link "Logout" at bounding box center [502, 48] width 70 height 18
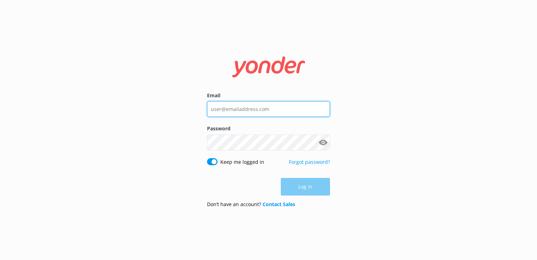
type input "[PERSON_NAME][EMAIL_ADDRESS][DOMAIN_NAME]"
